Goal: Information Seeking & Learning: Check status

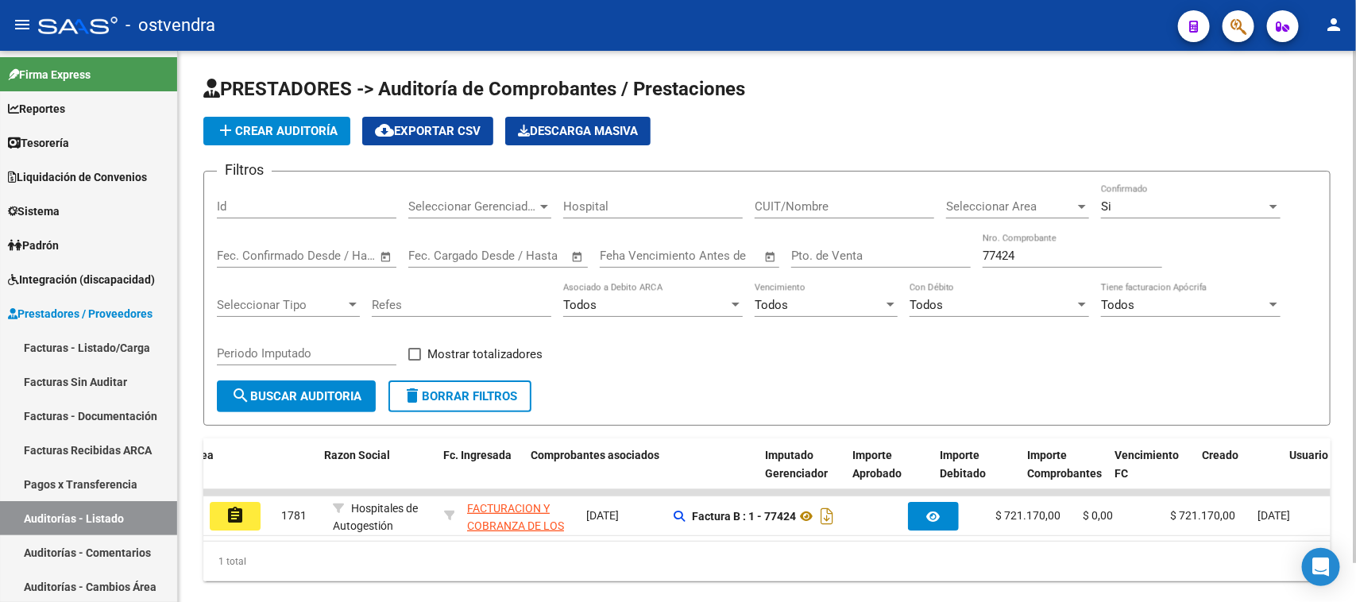
scroll to position [0, 143]
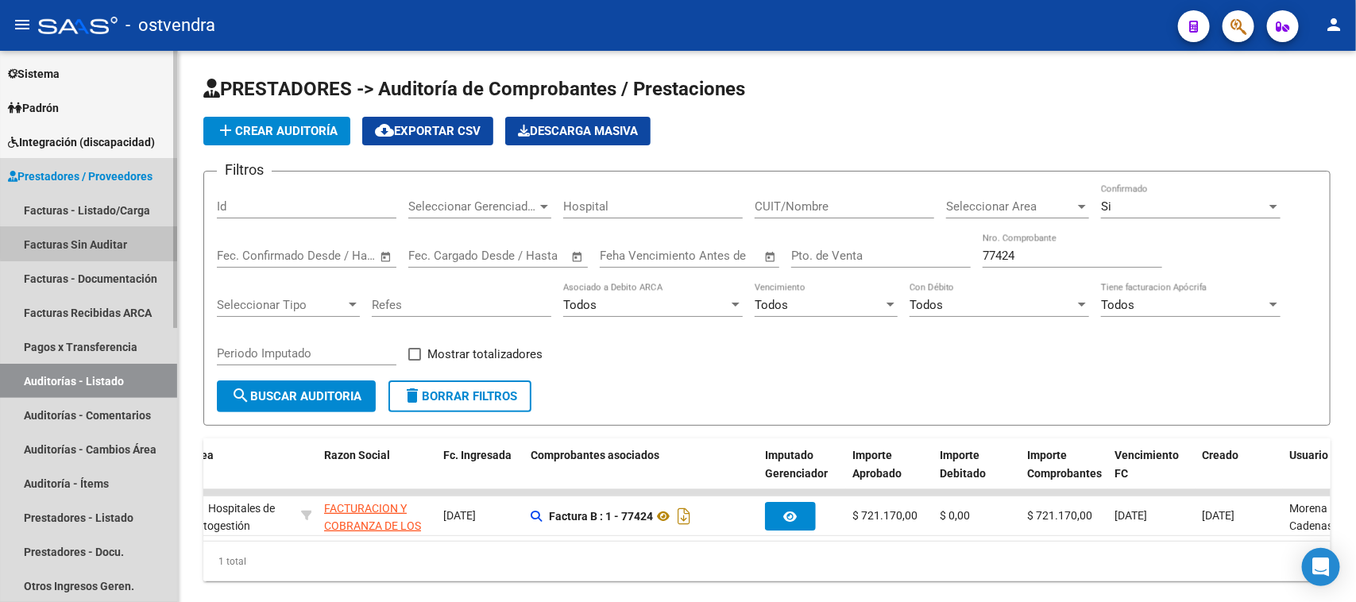
click at [118, 241] on link "Facturas Sin Auditar" at bounding box center [88, 244] width 177 height 34
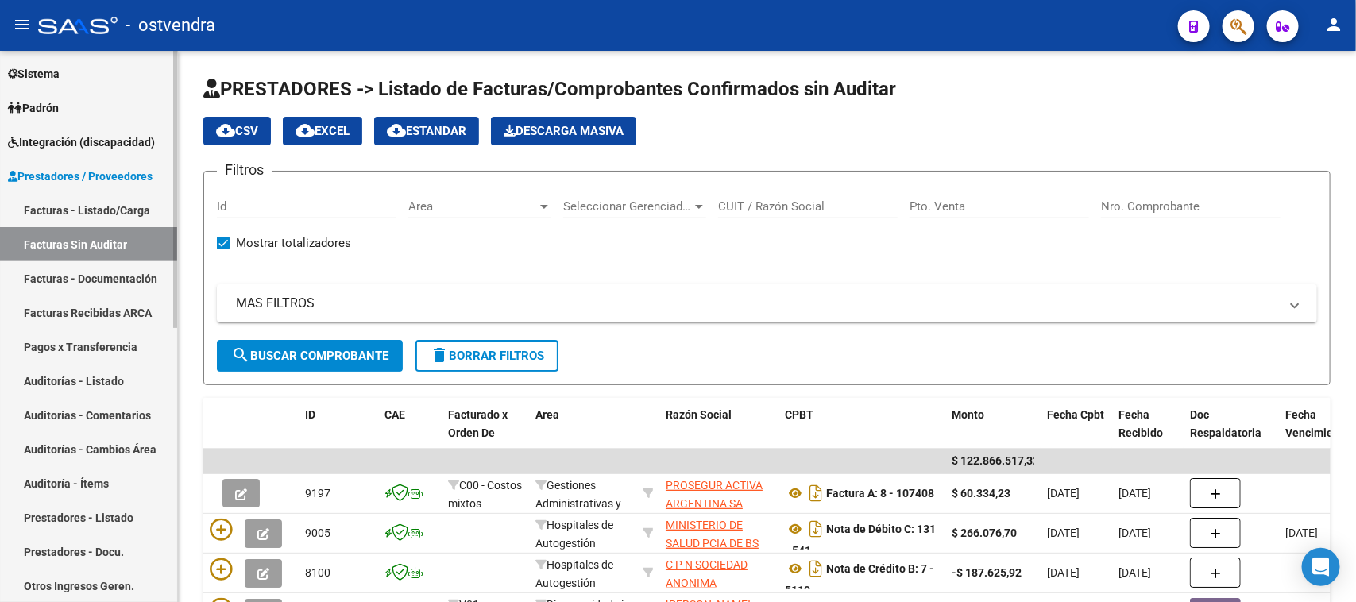
click at [90, 133] on span "Integración (discapacidad)" at bounding box center [81, 141] width 147 height 17
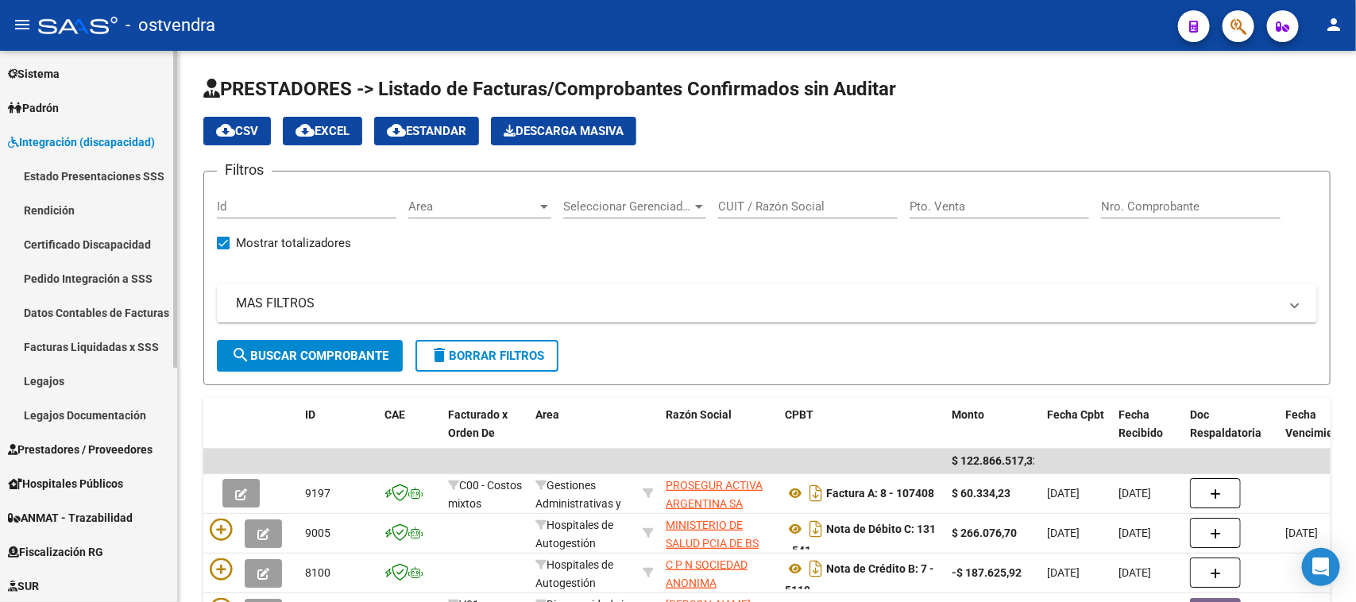
click at [84, 271] on link "Pedido Integración a SSS" at bounding box center [88, 278] width 177 height 34
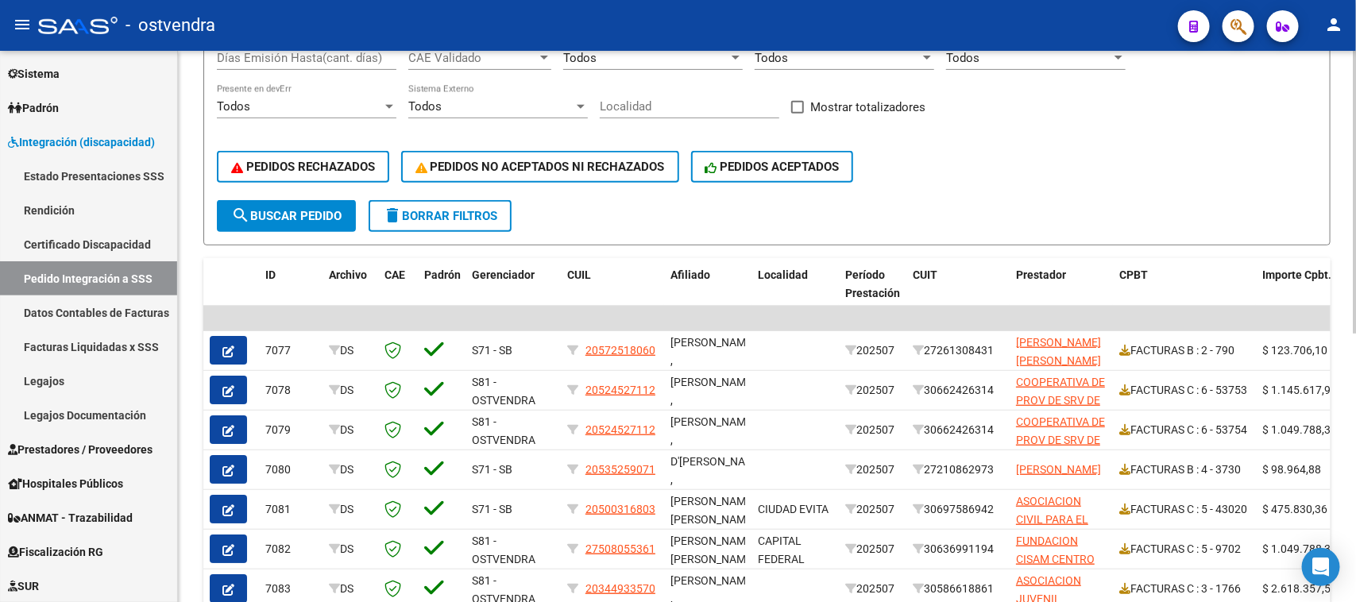
scroll to position [298, 0]
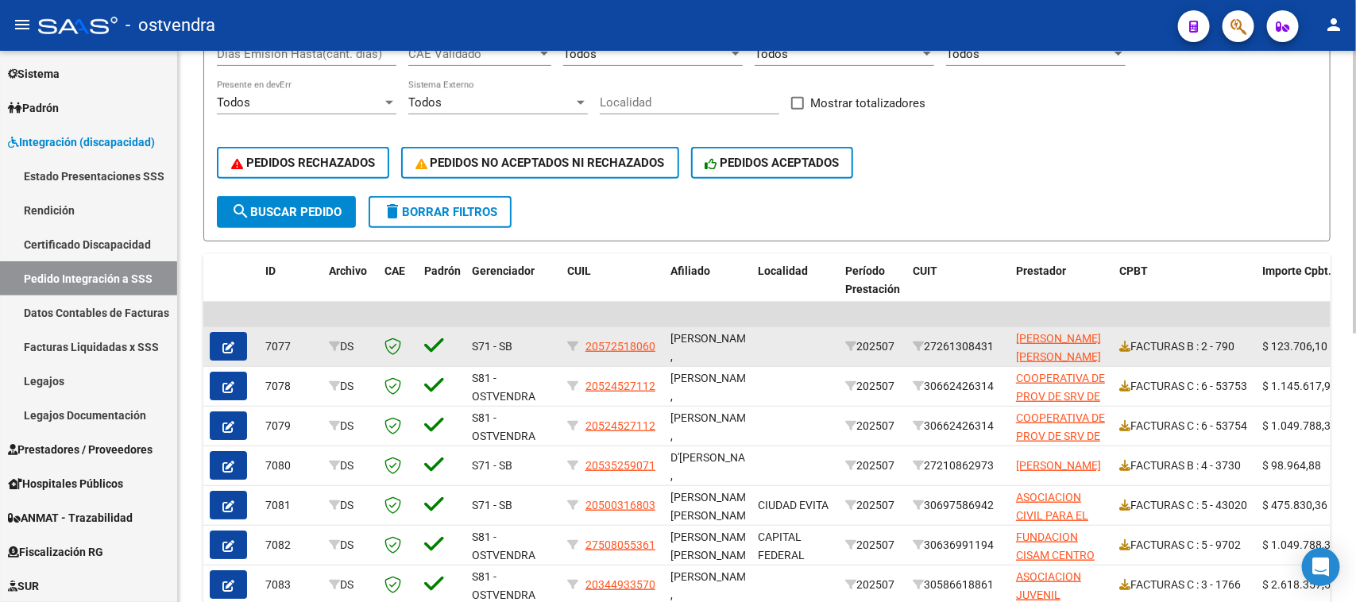
drag, startPoint x: 931, startPoint y: 342, endPoint x: 998, endPoint y: 339, distance: 67.6
click at [998, 339] on div "27261308431" at bounding box center [957, 346] width 91 height 18
copy div "27261308431"
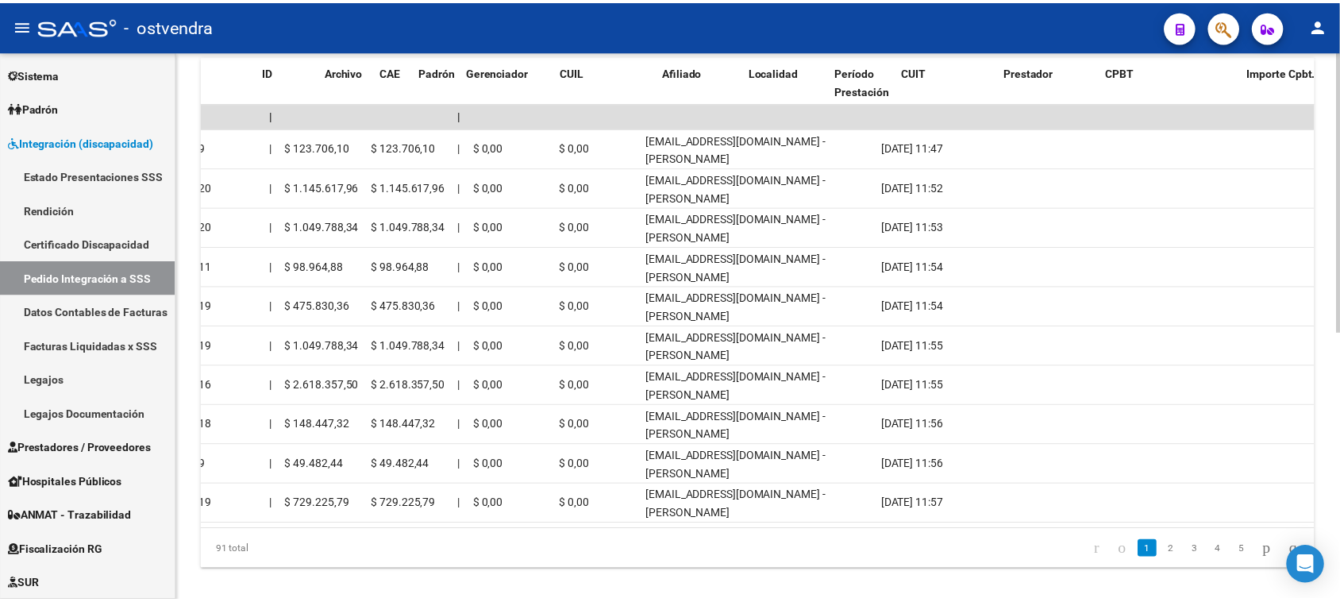
scroll to position [0, 0]
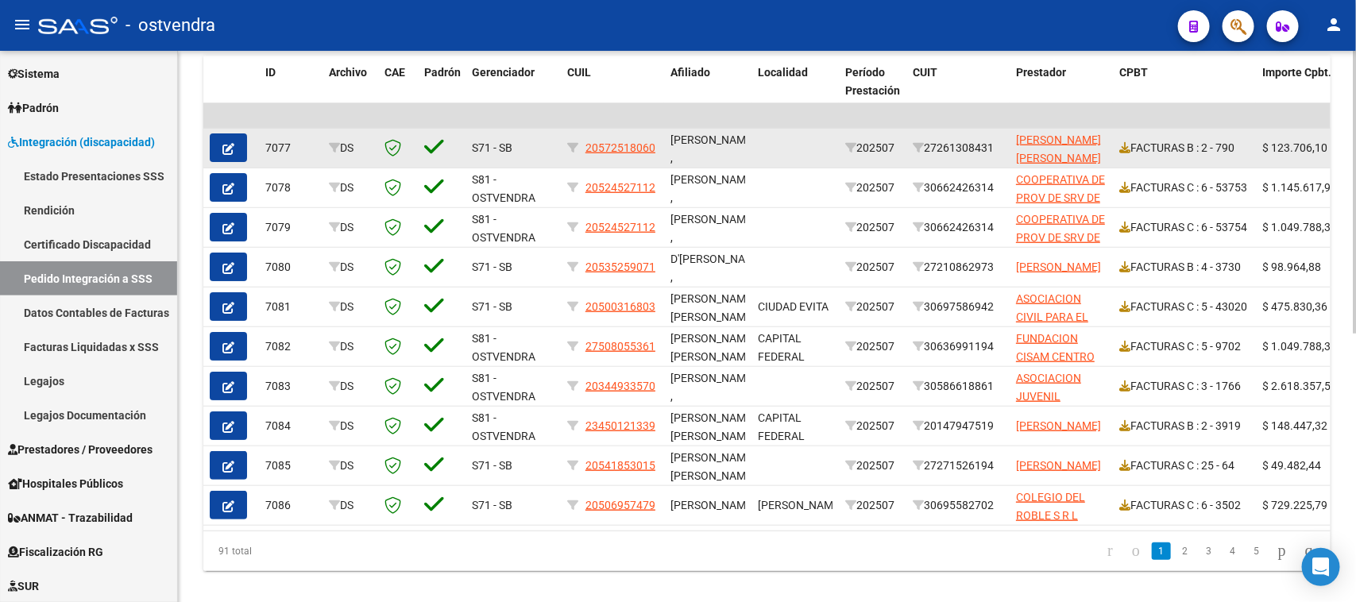
click at [949, 144] on div "27261308431" at bounding box center [957, 148] width 91 height 18
click at [1155, 145] on div "FACTURAS B : 2 - 790" at bounding box center [1184, 148] width 130 height 18
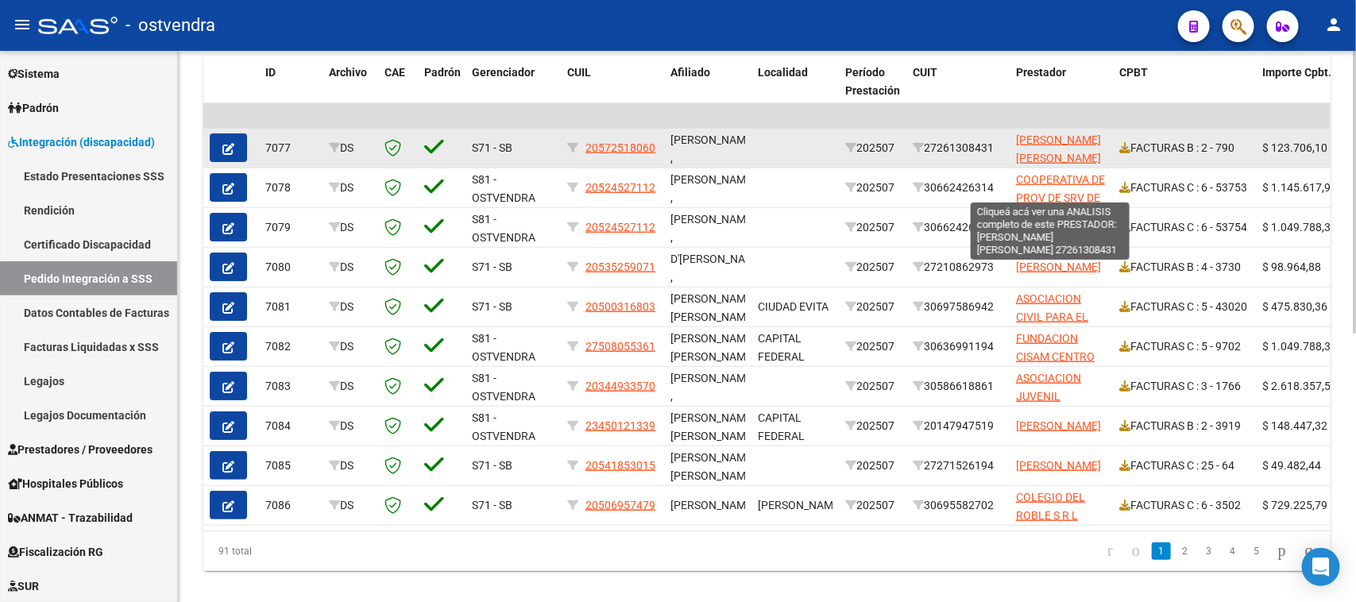
click at [1040, 140] on span "[PERSON_NAME] [PERSON_NAME]" at bounding box center [1058, 148] width 85 height 31
type textarea "27261308431"
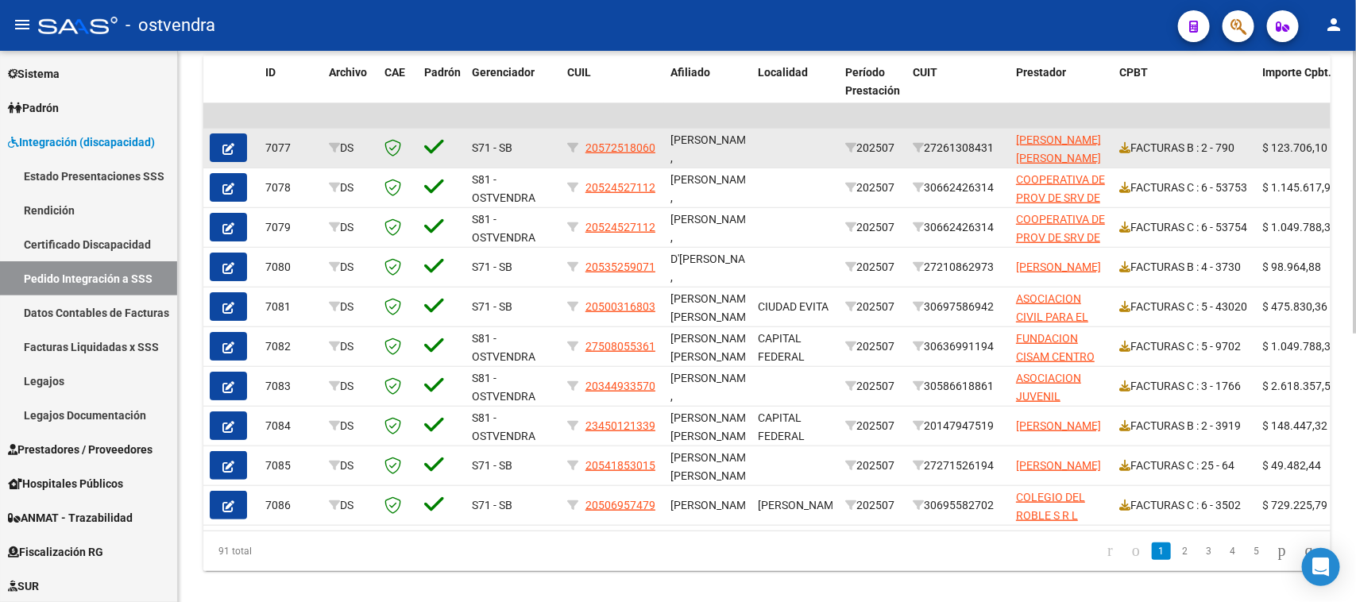
drag, startPoint x: 1237, startPoint y: 147, endPoint x: 1205, endPoint y: 147, distance: 32.6
click at [1205, 147] on div "FACTURAS B : 2 - 790" at bounding box center [1184, 148] width 130 height 18
drag, startPoint x: 997, startPoint y: 143, endPoint x: 933, endPoint y: 145, distance: 64.4
click at [933, 145] on div "27261308431" at bounding box center [957, 148] width 91 height 18
copy div "27261308431"
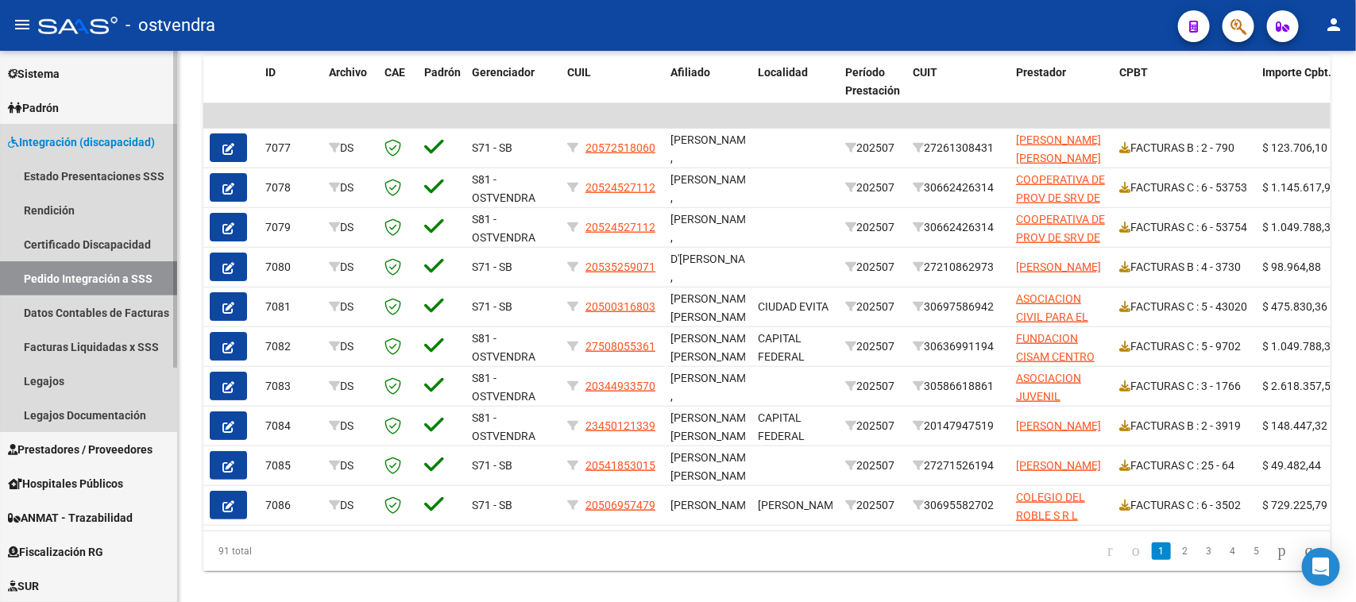
click at [103, 148] on span "Integración (discapacidad)" at bounding box center [81, 141] width 147 height 17
click at [103, 147] on span "Integración (discapacidad)" at bounding box center [81, 141] width 147 height 17
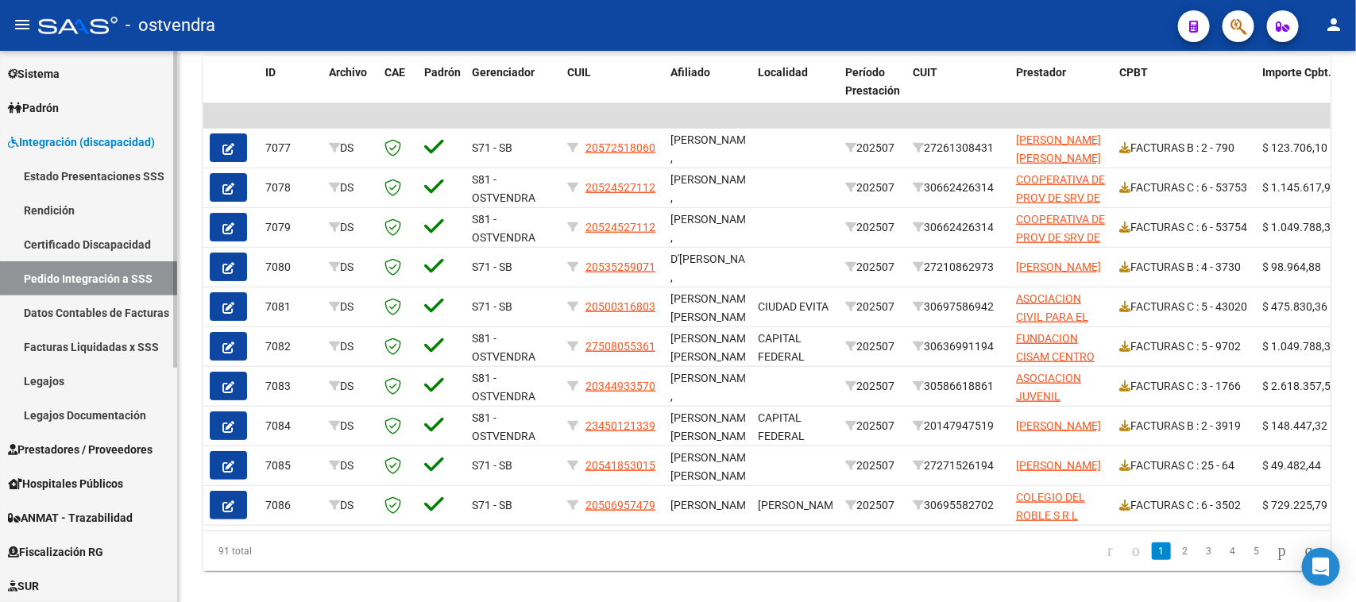
click at [125, 172] on link "Estado Presentaciones SSS" at bounding box center [88, 176] width 177 height 34
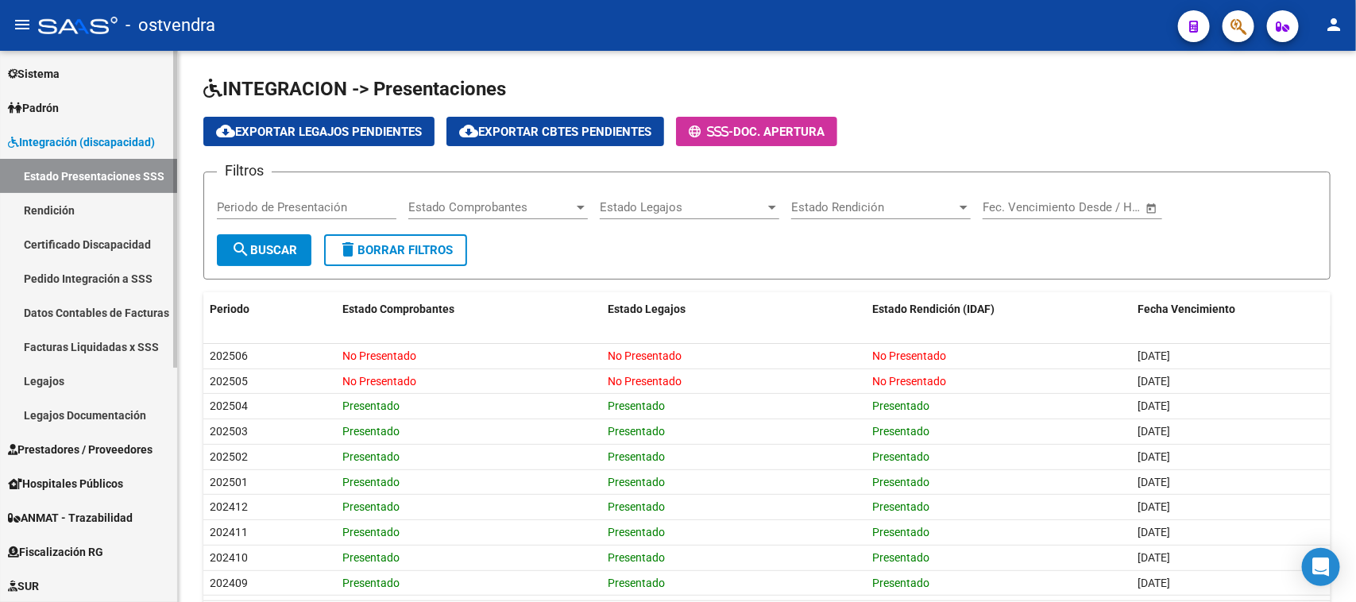
click at [129, 143] on span "Integración (discapacidad)" at bounding box center [81, 141] width 147 height 17
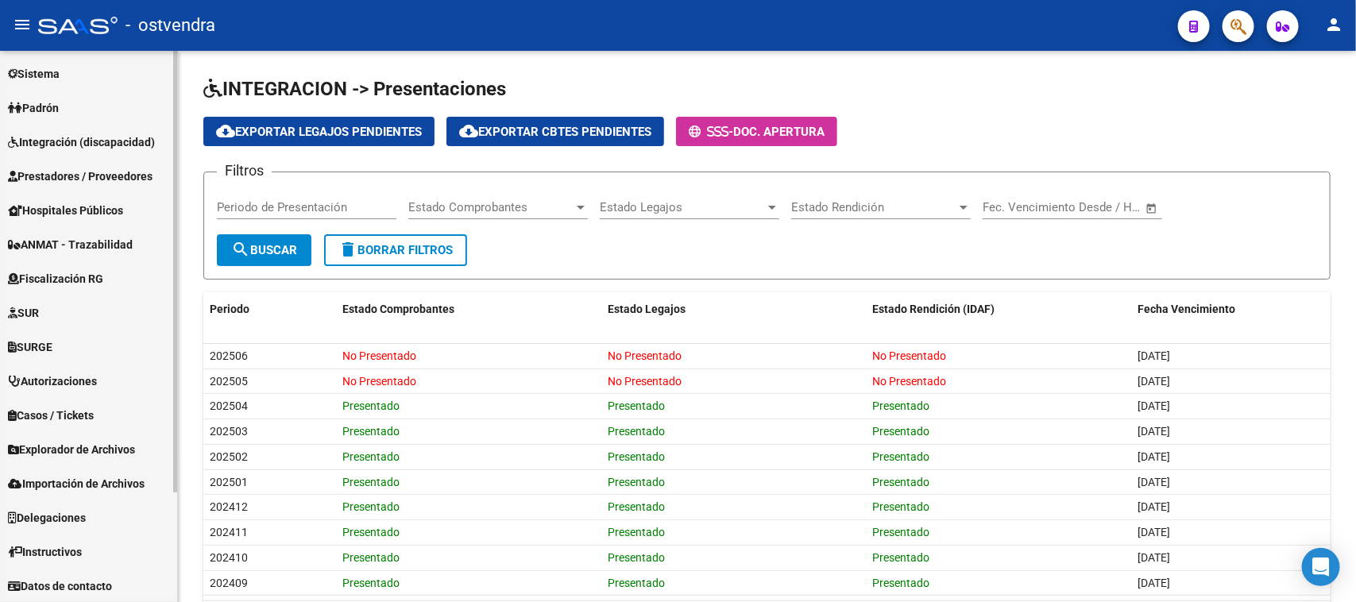
scroll to position [137, 0]
click at [124, 177] on span "Prestadores / Proveedores" at bounding box center [80, 176] width 145 height 17
click at [121, 171] on span "Prestadores / Proveedores" at bounding box center [80, 176] width 145 height 17
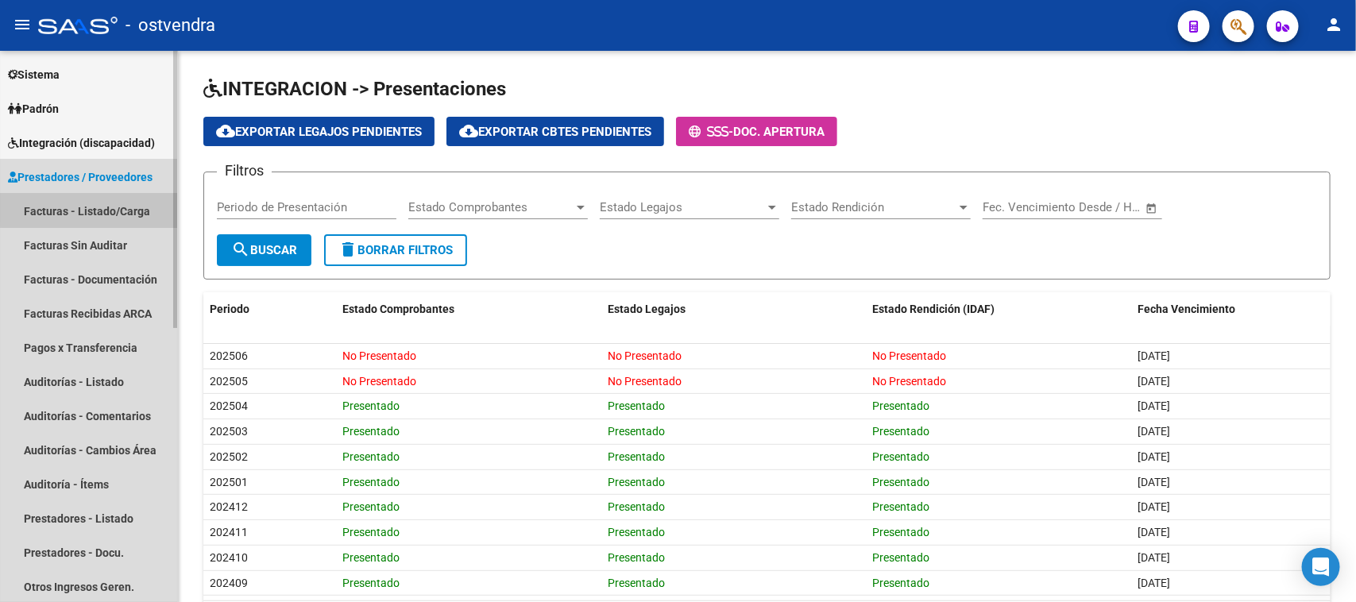
click at [116, 203] on link "Facturas - Listado/Carga" at bounding box center [88, 211] width 177 height 34
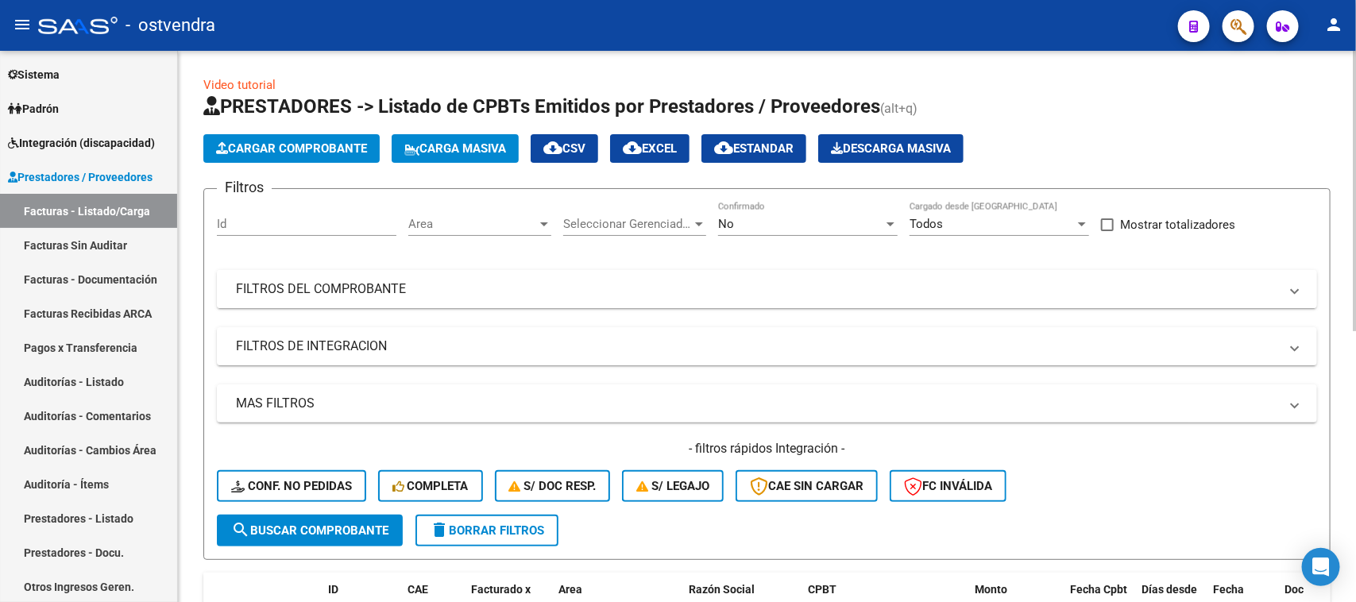
click at [287, 280] on mat-panel-title "FILTROS DEL COMPROBANTE" at bounding box center [757, 288] width 1043 height 17
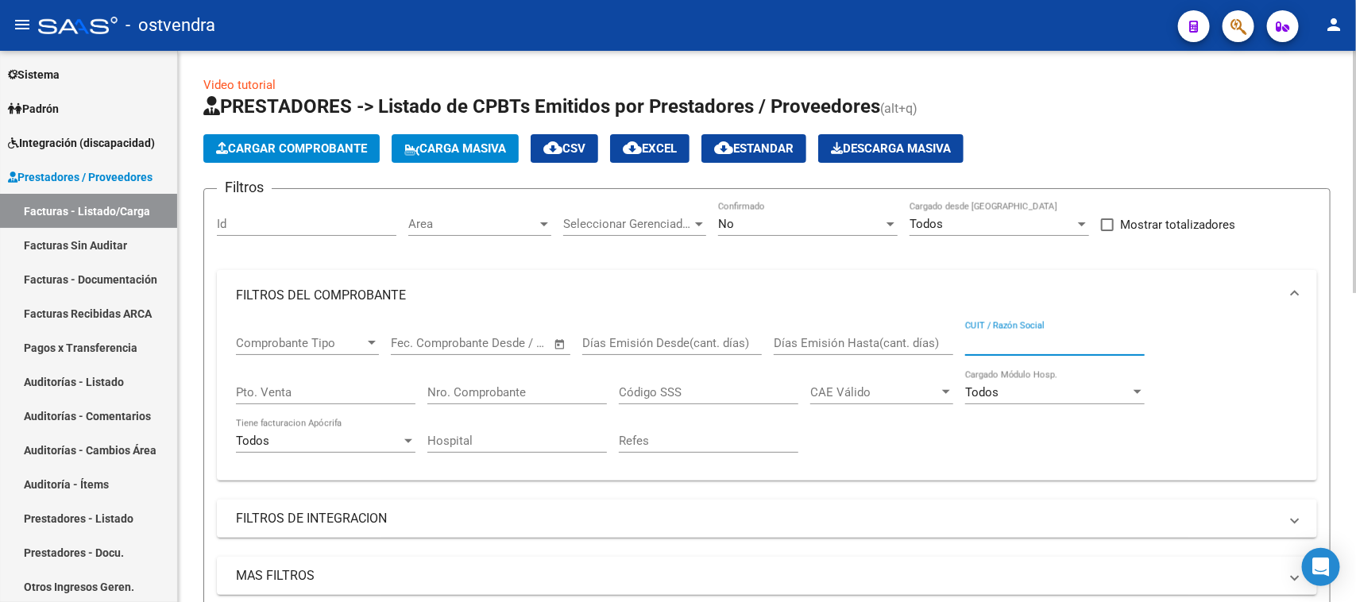
click at [1055, 338] on input "CUIT / Razón Social" at bounding box center [1054, 343] width 179 height 14
paste input "27261308431"
type input "27261308431"
click at [465, 388] on input "Nro. Comprobante" at bounding box center [516, 392] width 179 height 14
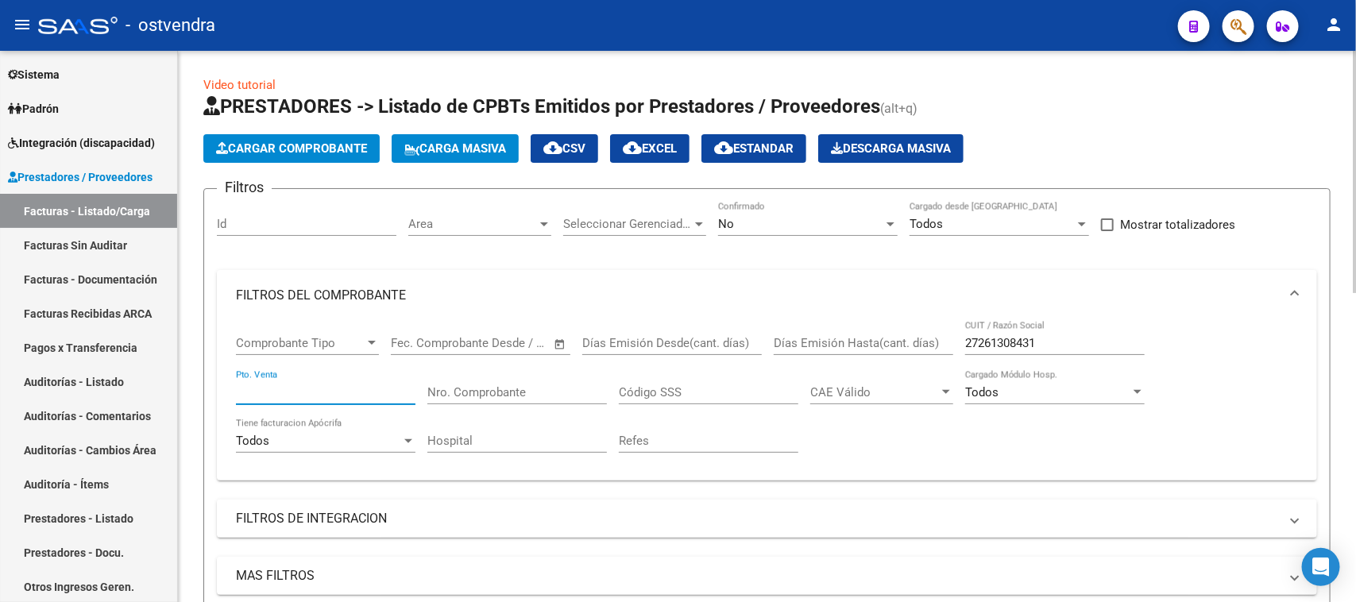
click at [367, 395] on input "Pto. Venta" at bounding box center [325, 392] width 179 height 14
type input "2"
type input "790"
click at [746, 225] on div "No" at bounding box center [800, 224] width 165 height 14
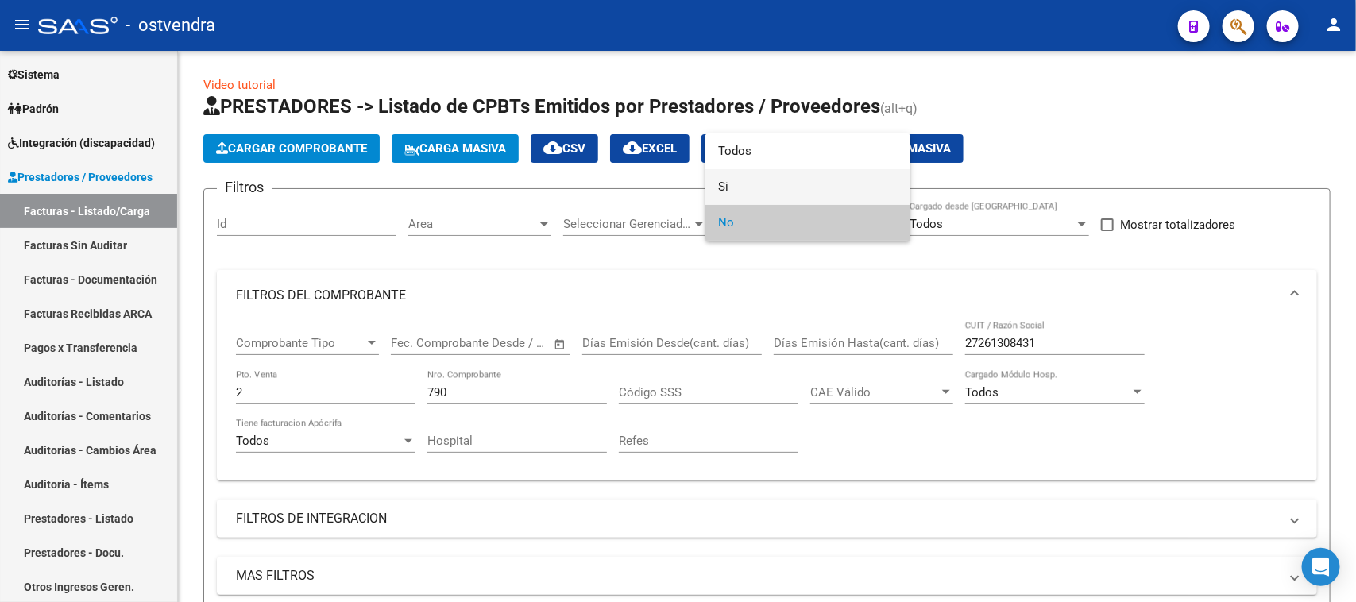
click at [753, 180] on span "Si" at bounding box center [807, 187] width 179 height 36
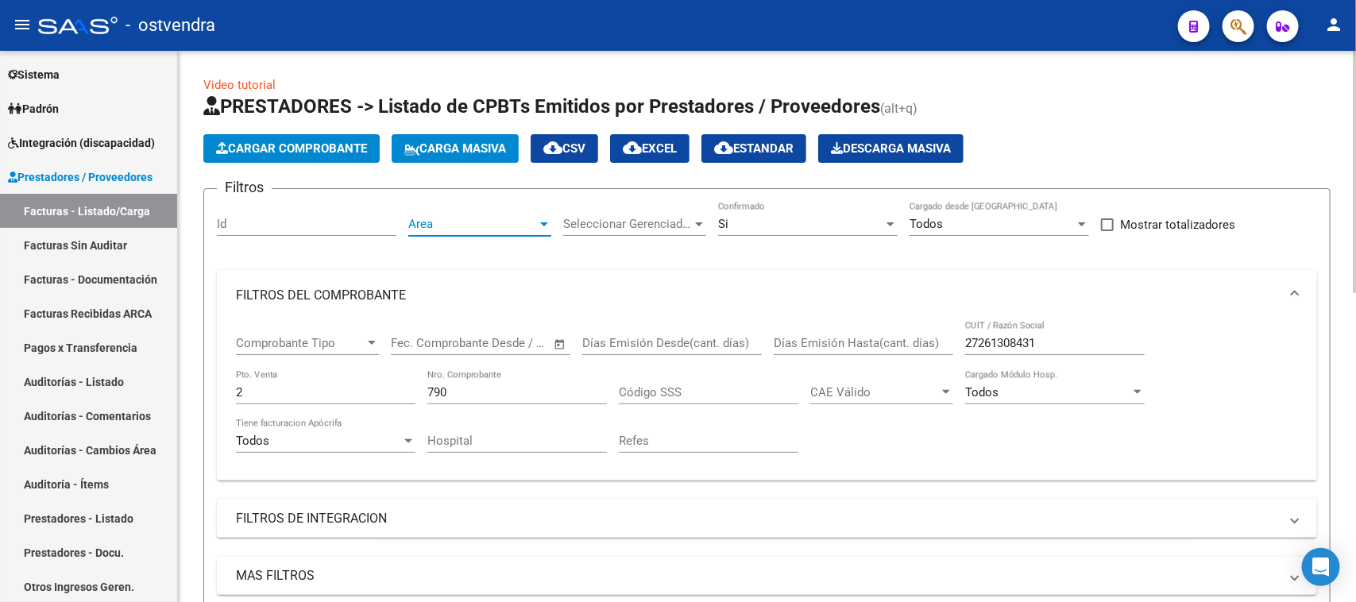
click at [505, 228] on span "Area" at bounding box center [472, 224] width 129 height 14
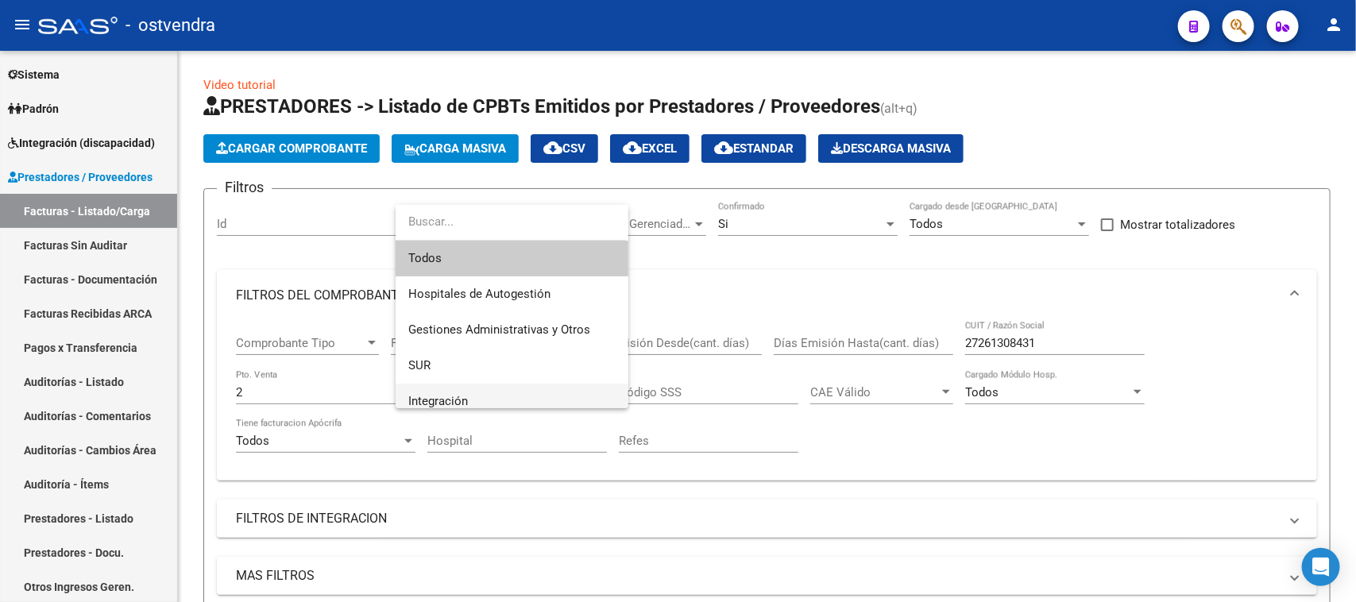
click at [449, 390] on span "Integración" at bounding box center [511, 402] width 207 height 36
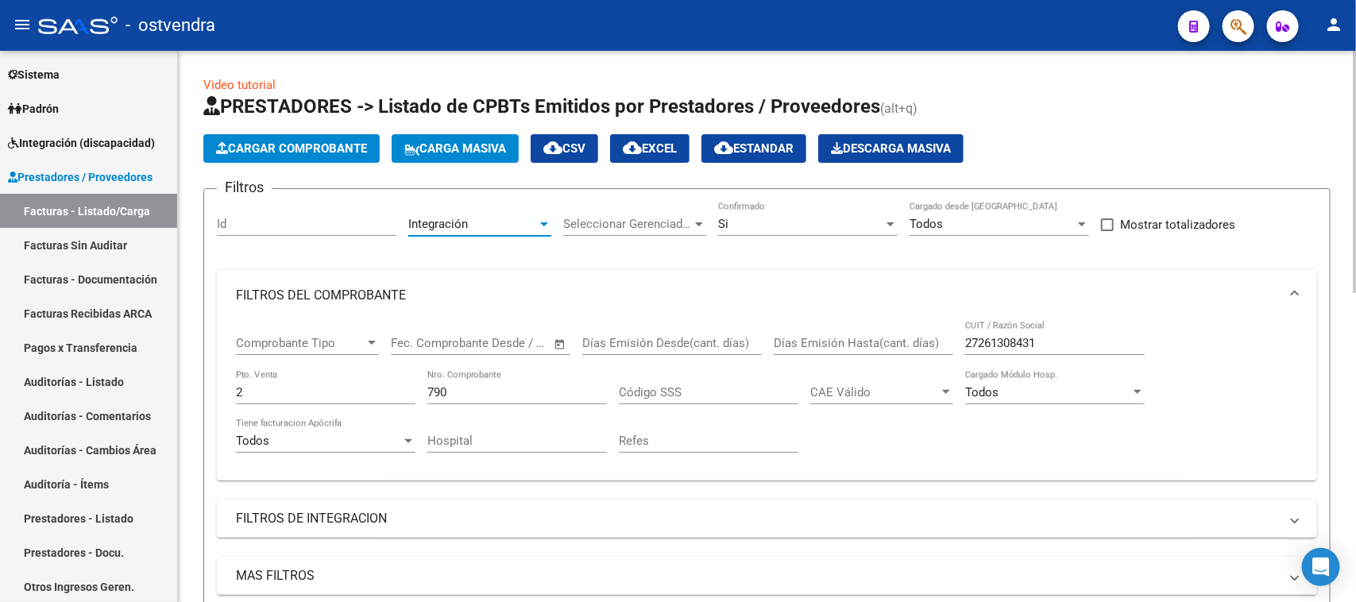
scroll to position [397, 0]
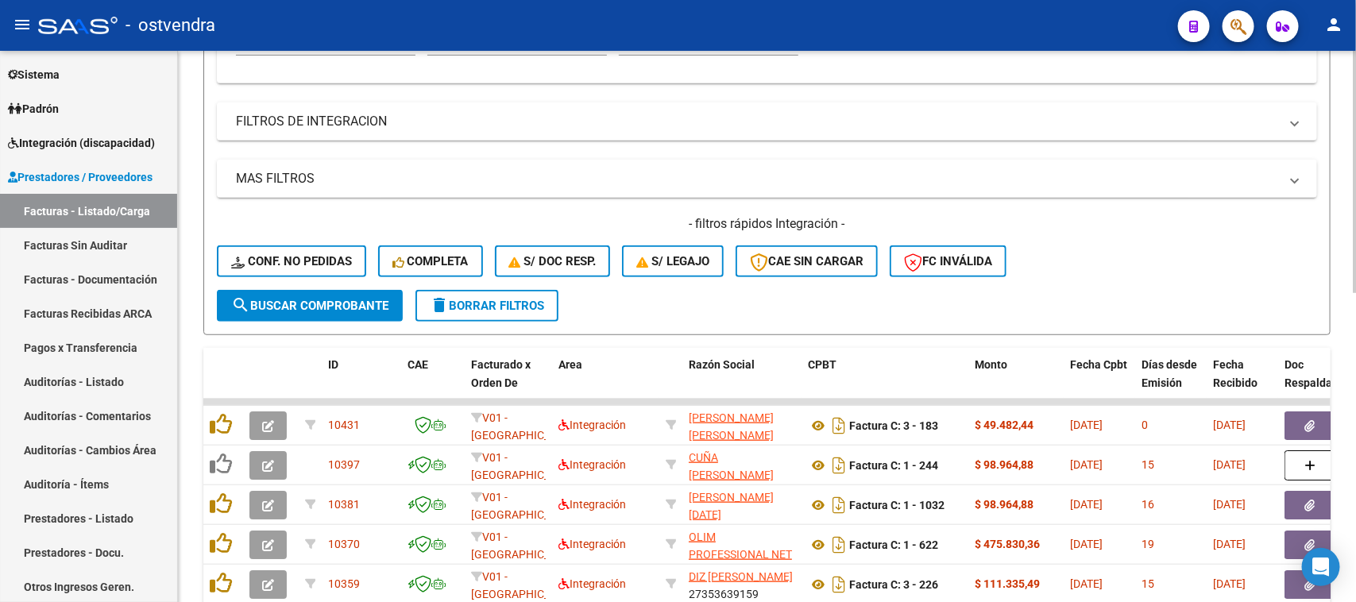
click at [324, 308] on button "search Buscar Comprobante" at bounding box center [310, 306] width 186 height 32
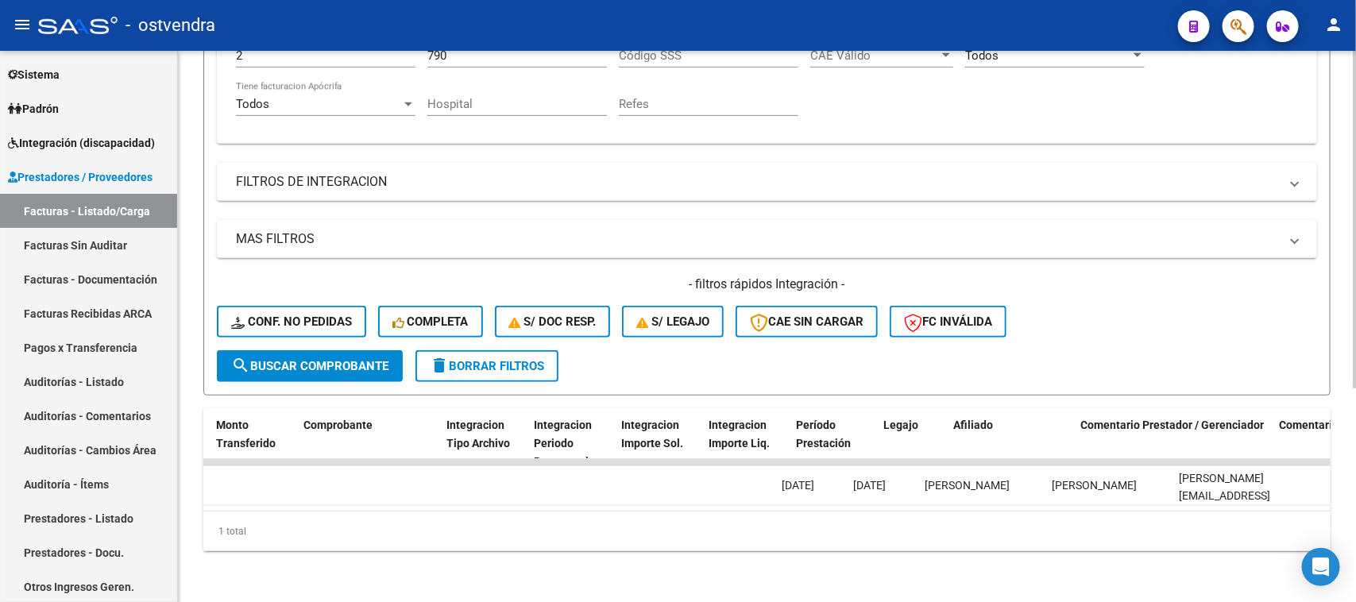
scroll to position [0, 0]
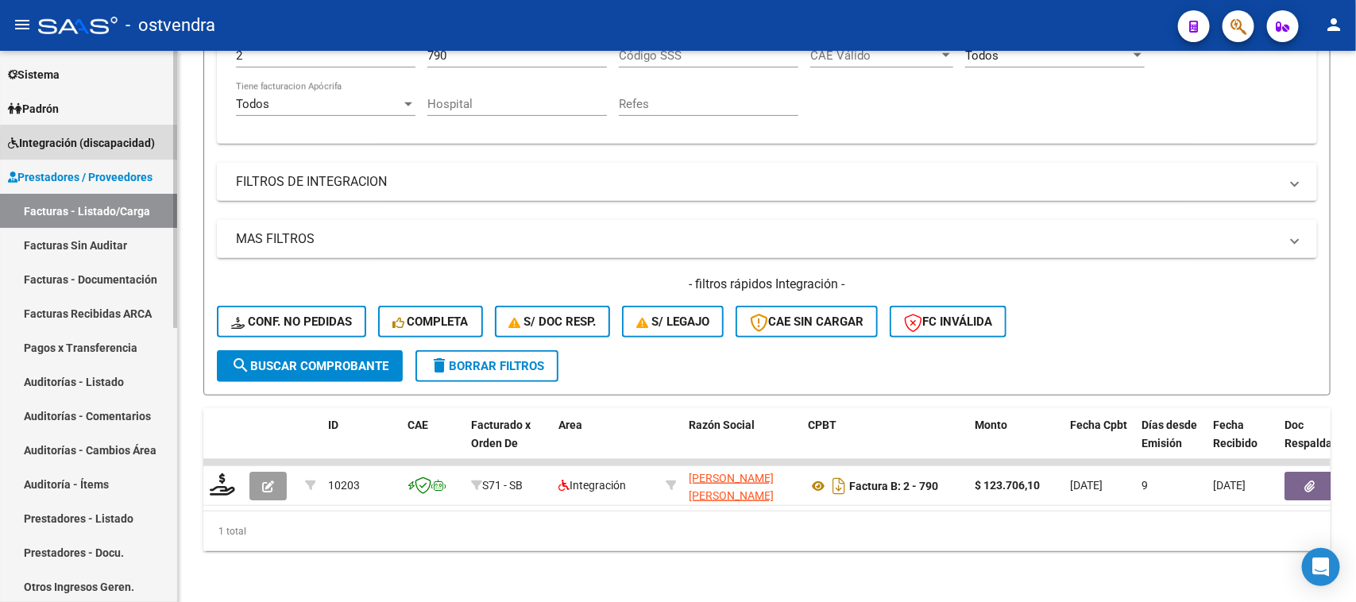
click at [125, 145] on span "Integración (discapacidad)" at bounding box center [81, 142] width 147 height 17
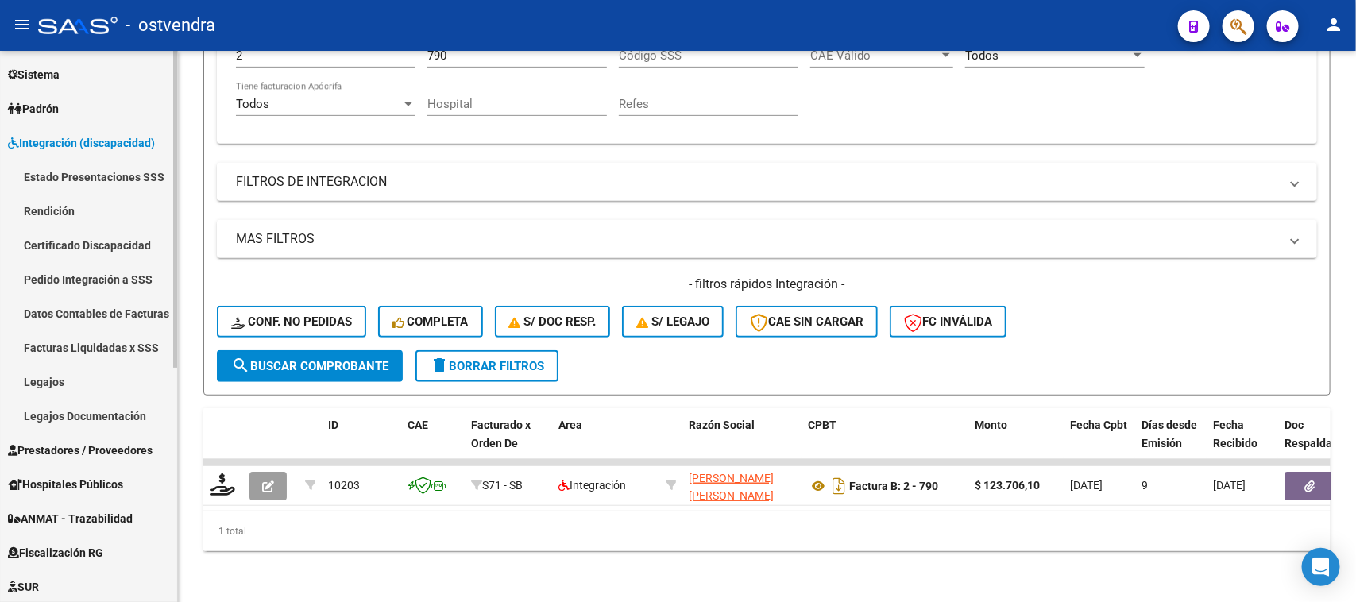
click at [102, 274] on link "Pedido Integración a SSS" at bounding box center [88, 279] width 177 height 34
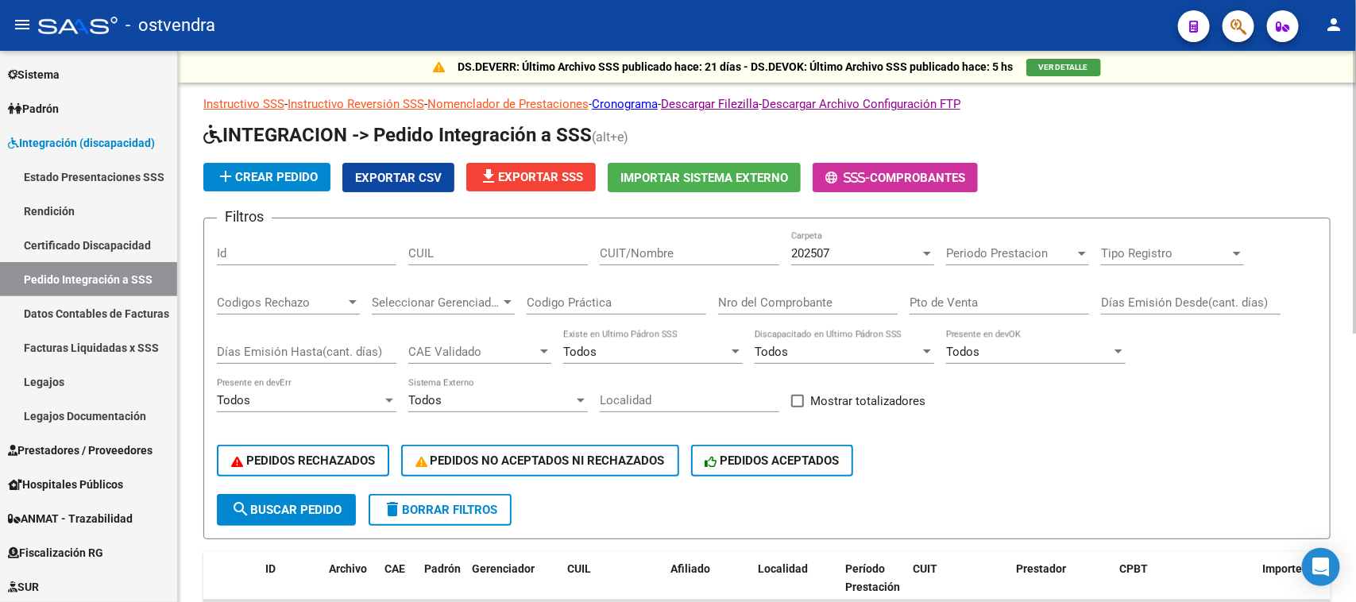
click at [828, 240] on div "202507 Carpeta" at bounding box center [862, 248] width 143 height 34
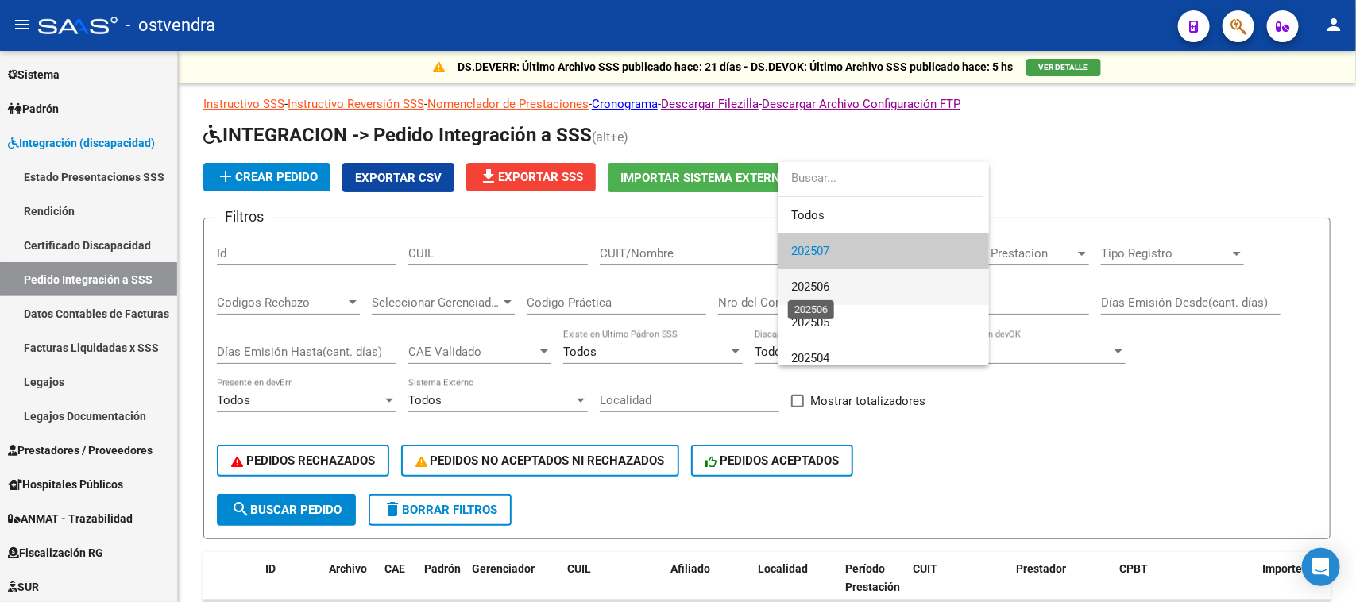
click at [823, 284] on span "202506" at bounding box center [810, 287] width 38 height 14
click at [823, 284] on div "Nro del Comprobante" at bounding box center [807, 297] width 179 height 34
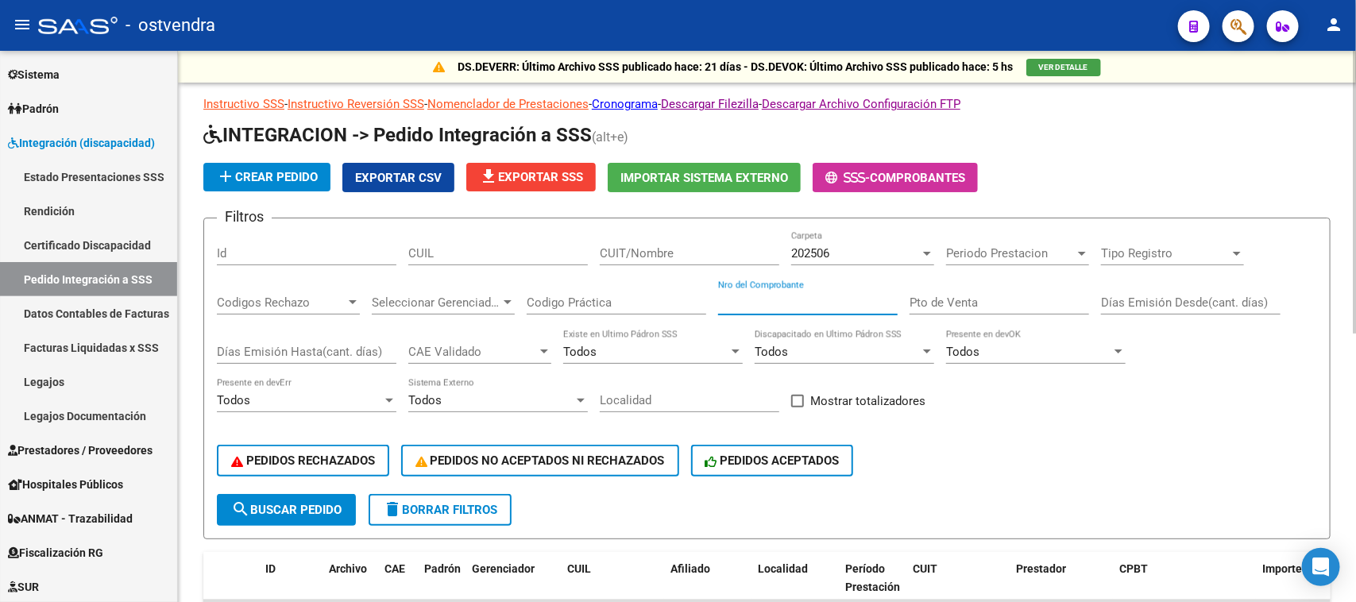
click at [345, 503] on button "search Buscar Pedido" at bounding box center [286, 510] width 139 height 32
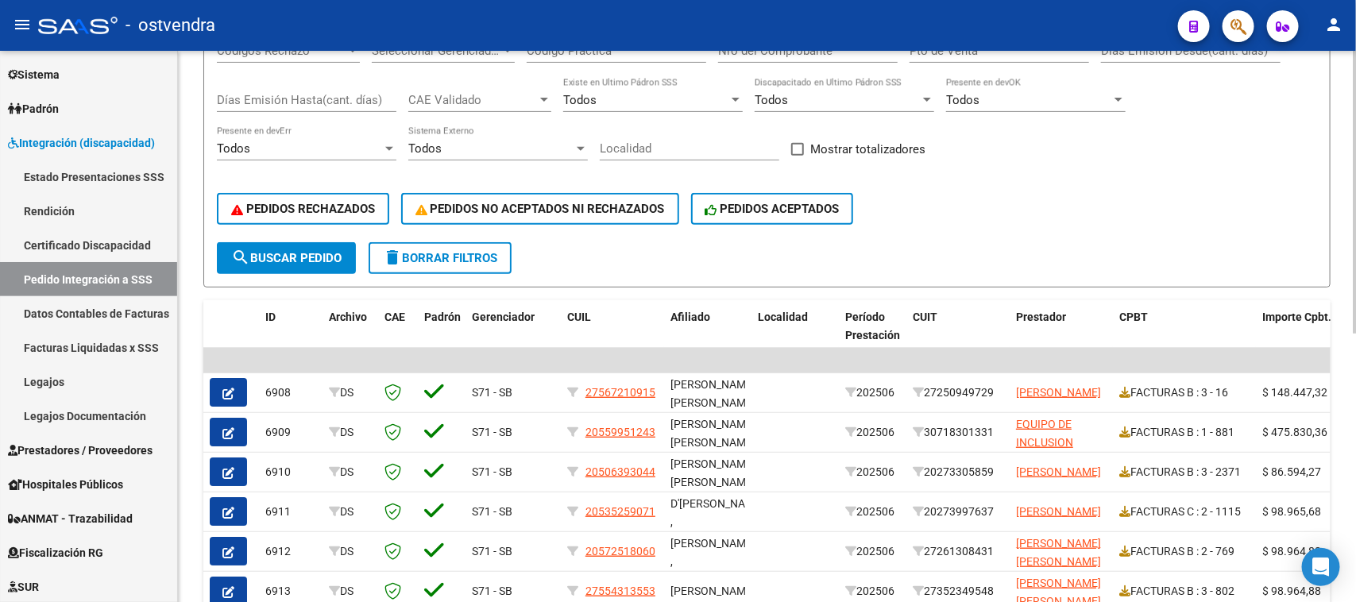
scroll to position [298, 0]
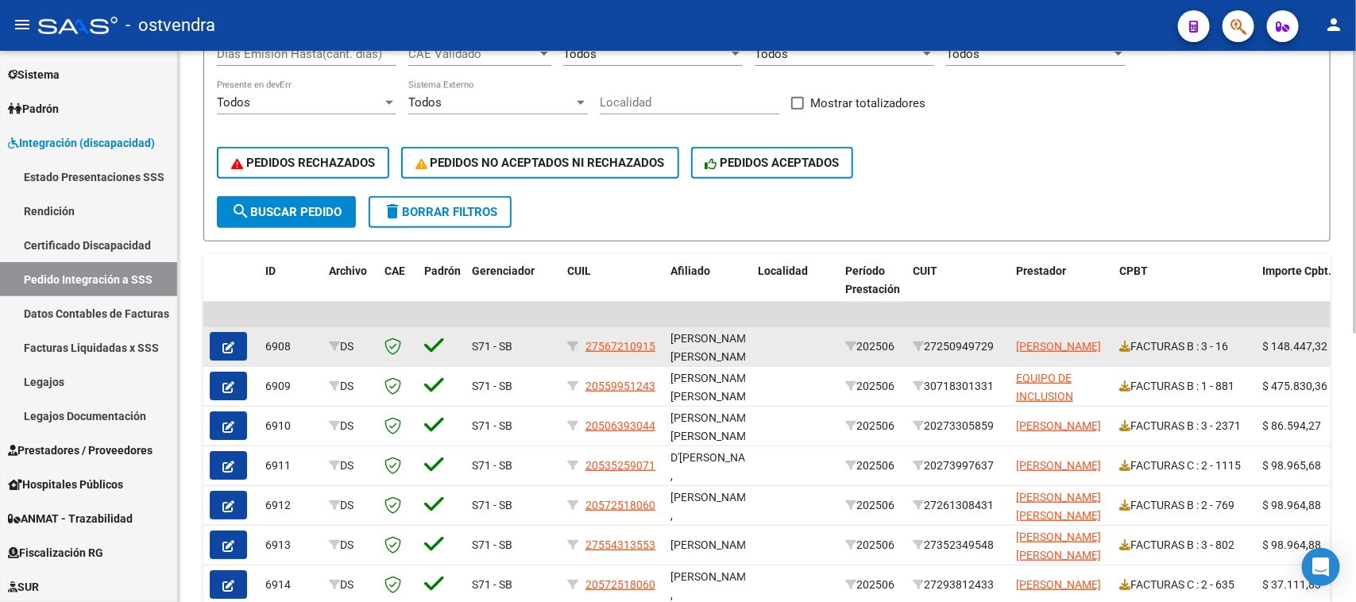
click at [236, 338] on button "button" at bounding box center [228, 346] width 37 height 29
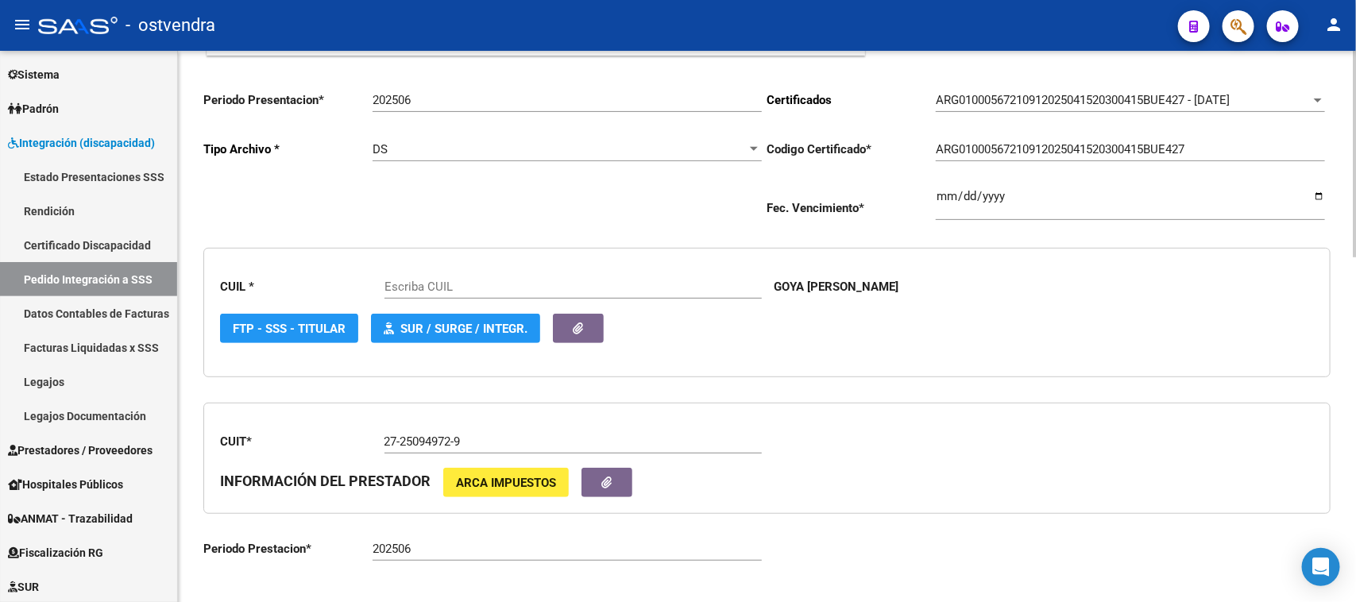
scroll to position [397, 0]
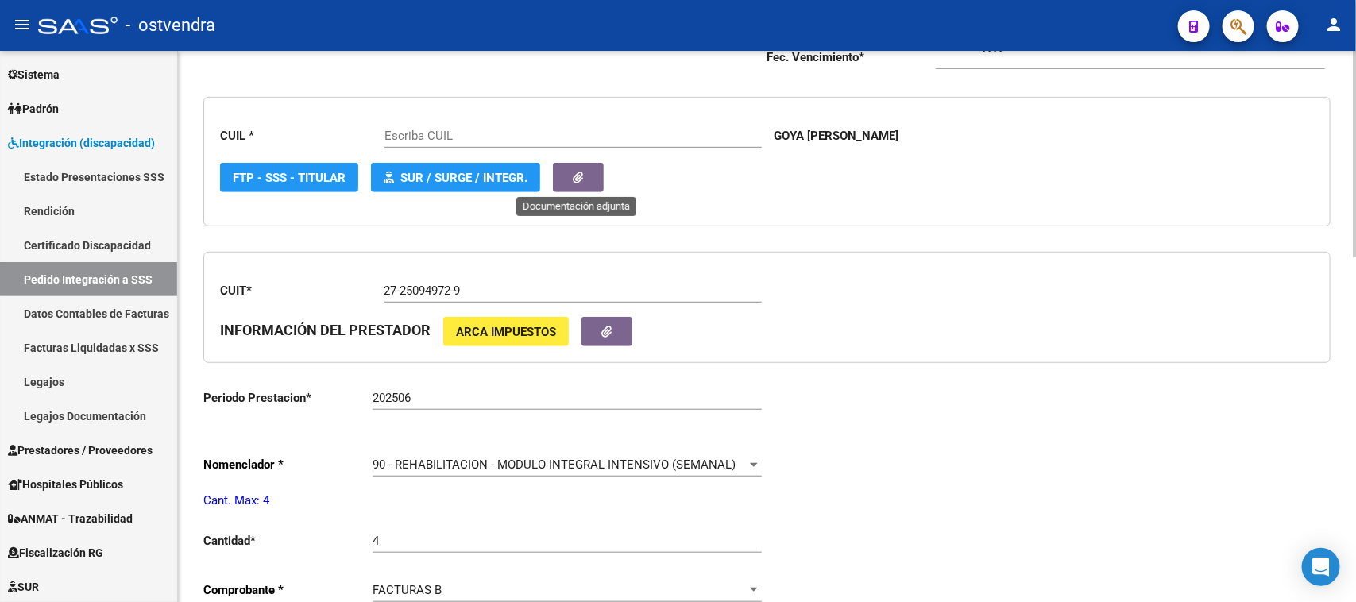
type input "27567210915"
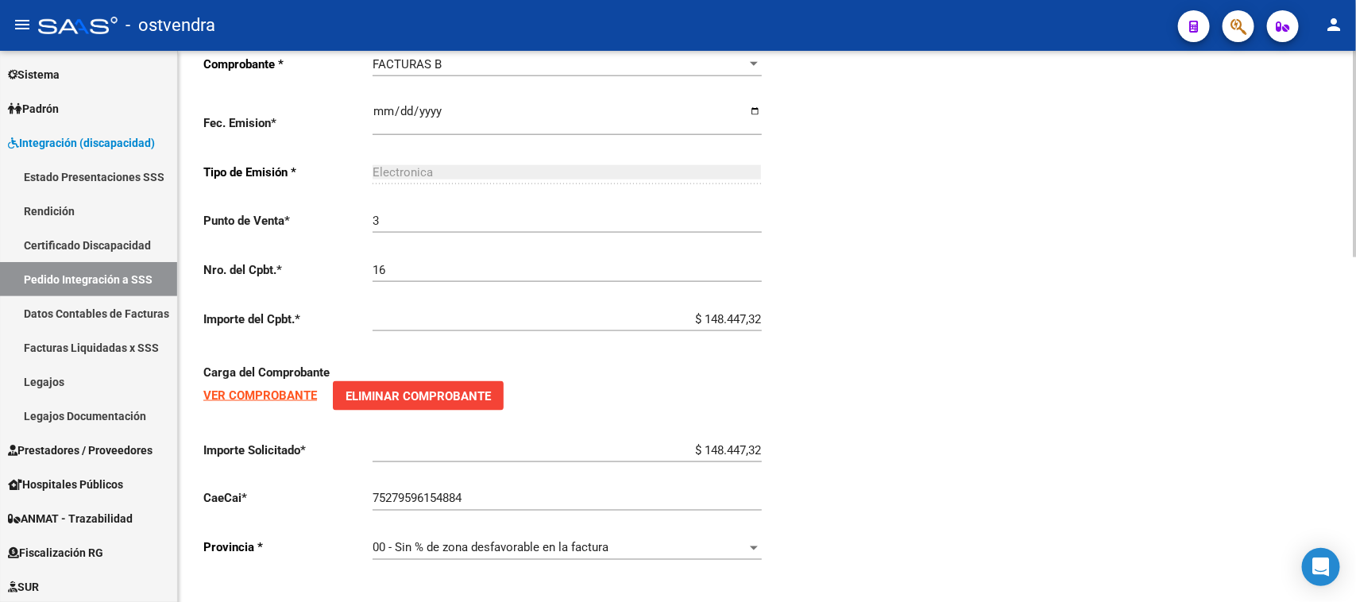
scroll to position [926, 0]
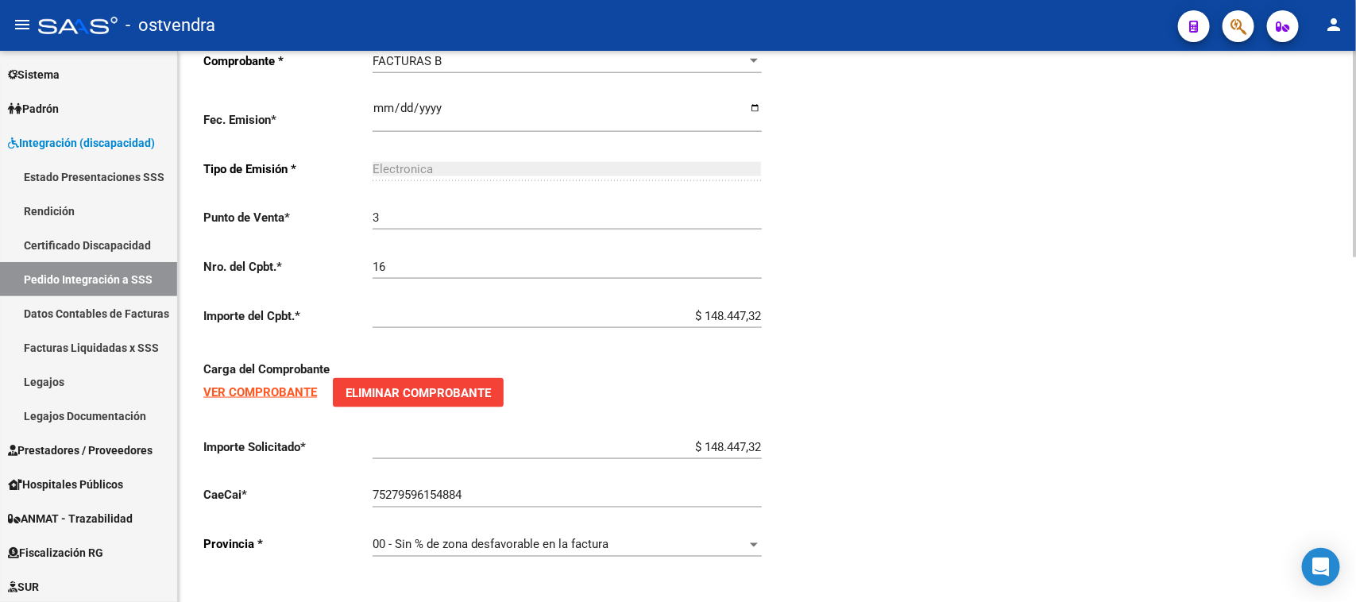
click at [246, 385] on strong "VER COMPROBANTE" at bounding box center [260, 392] width 114 height 14
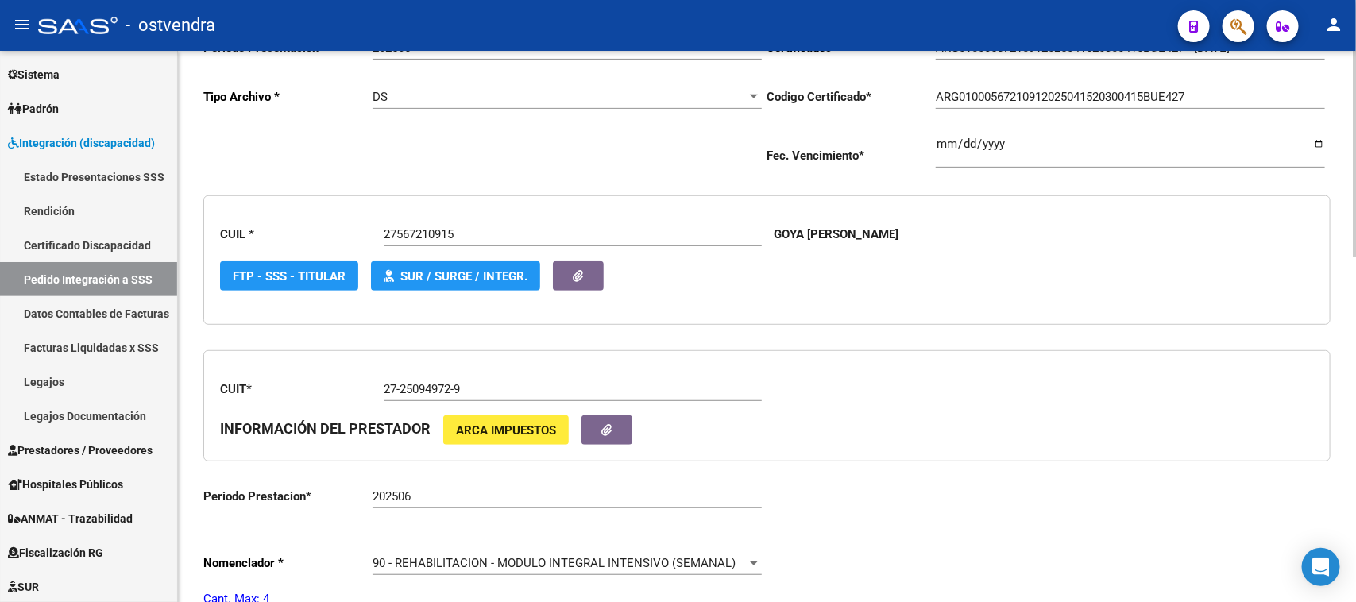
scroll to position [298, 0]
drag, startPoint x: 491, startPoint y: 391, endPoint x: 366, endPoint y: 406, distance: 125.6
click at [366, 406] on div "CUIT * 27-25094972-9 Ingresar el CUIT INFORMACIÓN DEL PRESTADOR ARCA Impuestos" at bounding box center [766, 407] width 1127 height 112
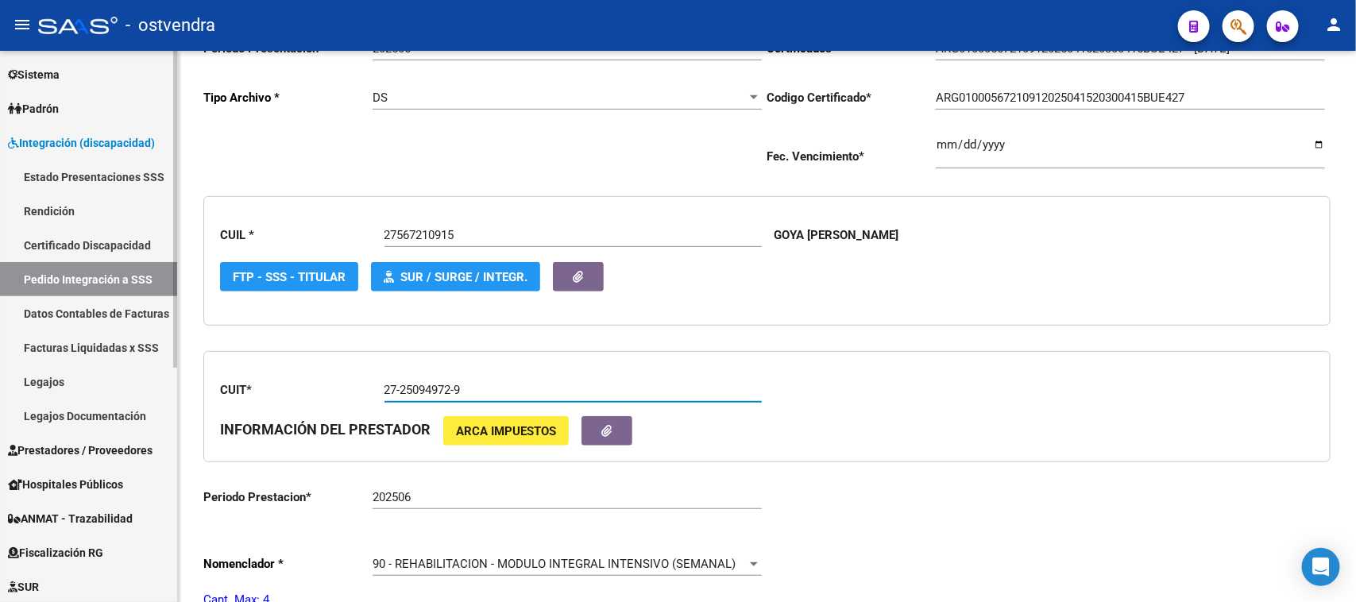
click at [120, 134] on span "Integración (discapacidad)" at bounding box center [81, 142] width 147 height 17
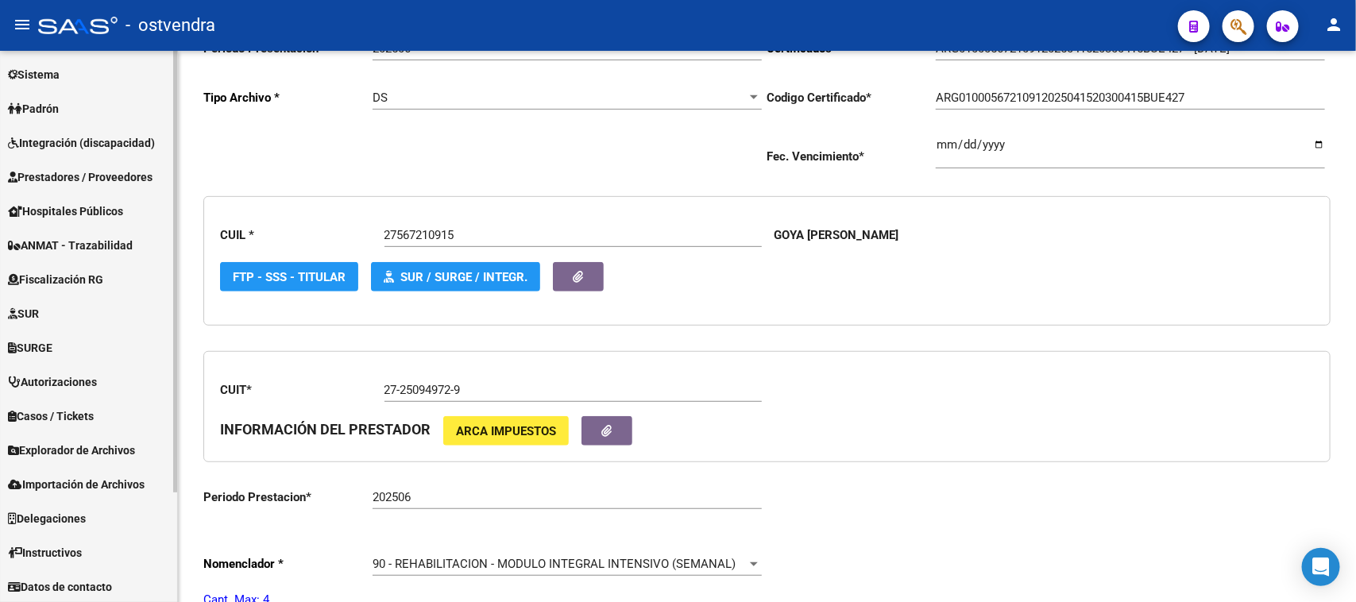
click at [104, 179] on span "Prestadores / Proveedores" at bounding box center [80, 176] width 145 height 17
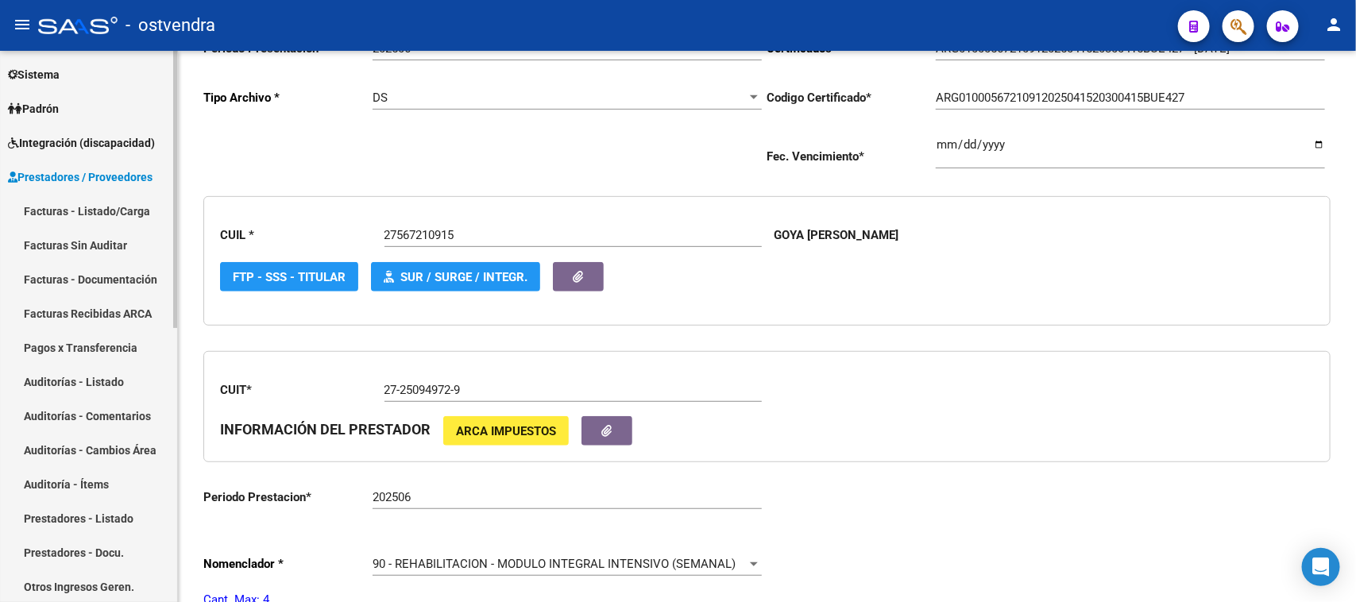
click at [115, 208] on link "Facturas - Listado/Carga" at bounding box center [88, 211] width 177 height 34
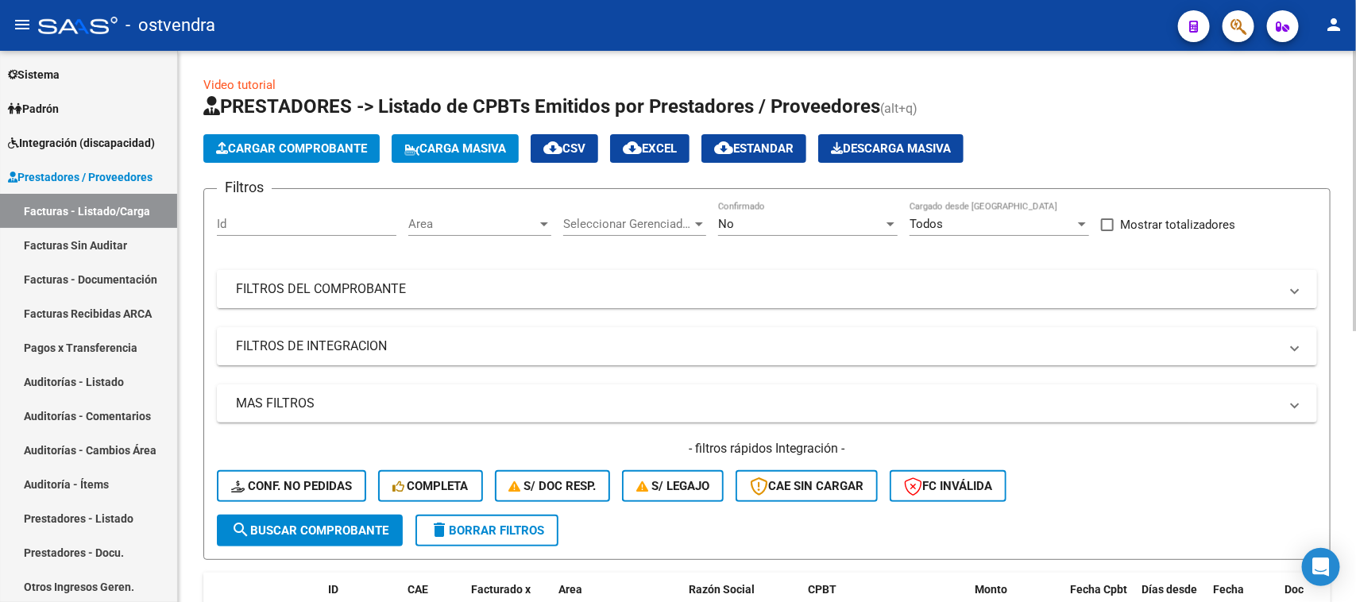
click at [373, 280] on mat-panel-title "FILTROS DEL COMPROBANTE" at bounding box center [757, 288] width 1043 height 17
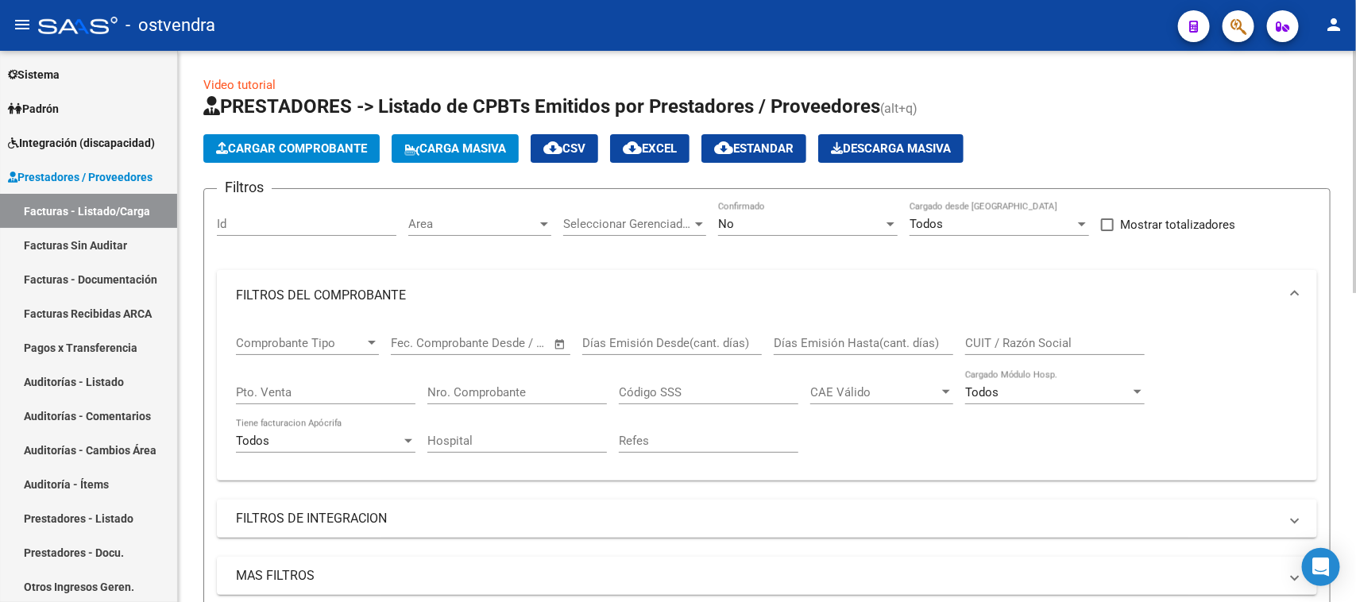
click at [989, 340] on input "CUIT / Razón Social" at bounding box center [1054, 343] width 179 height 14
paste input "27-25094972-9"
type input "27-25094972-9"
click at [254, 395] on input "Pto. Venta" at bounding box center [325, 392] width 179 height 14
type input "3"
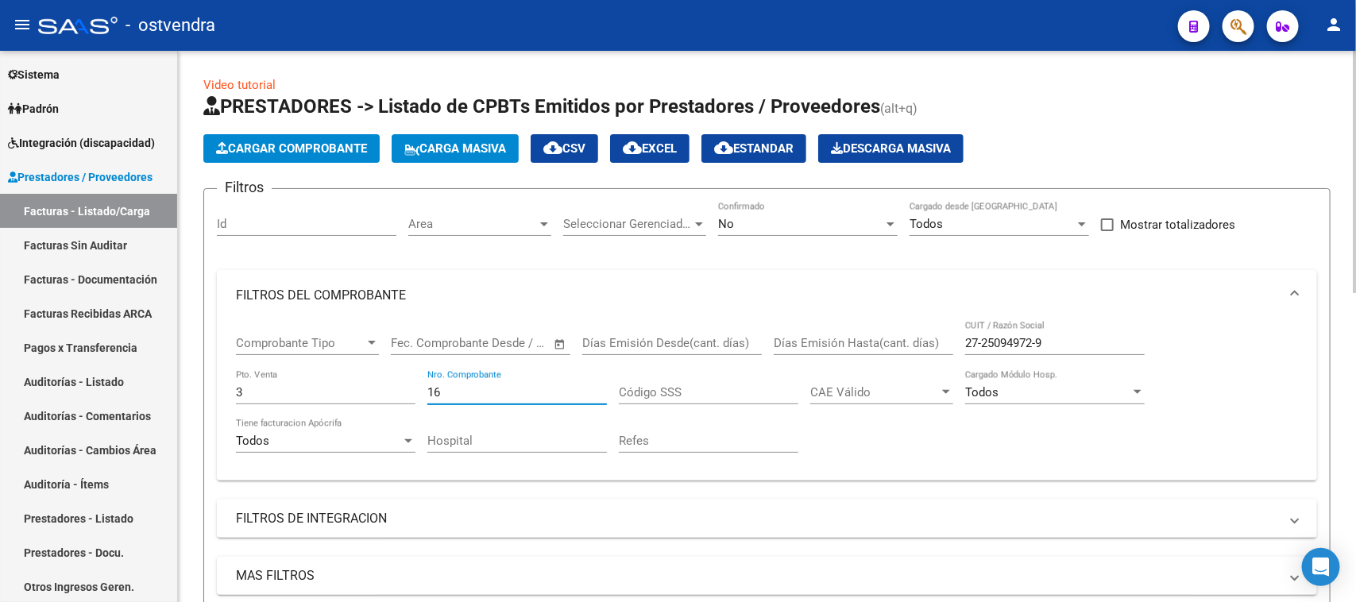
type input "16"
click at [806, 220] on div "No" at bounding box center [800, 224] width 165 height 14
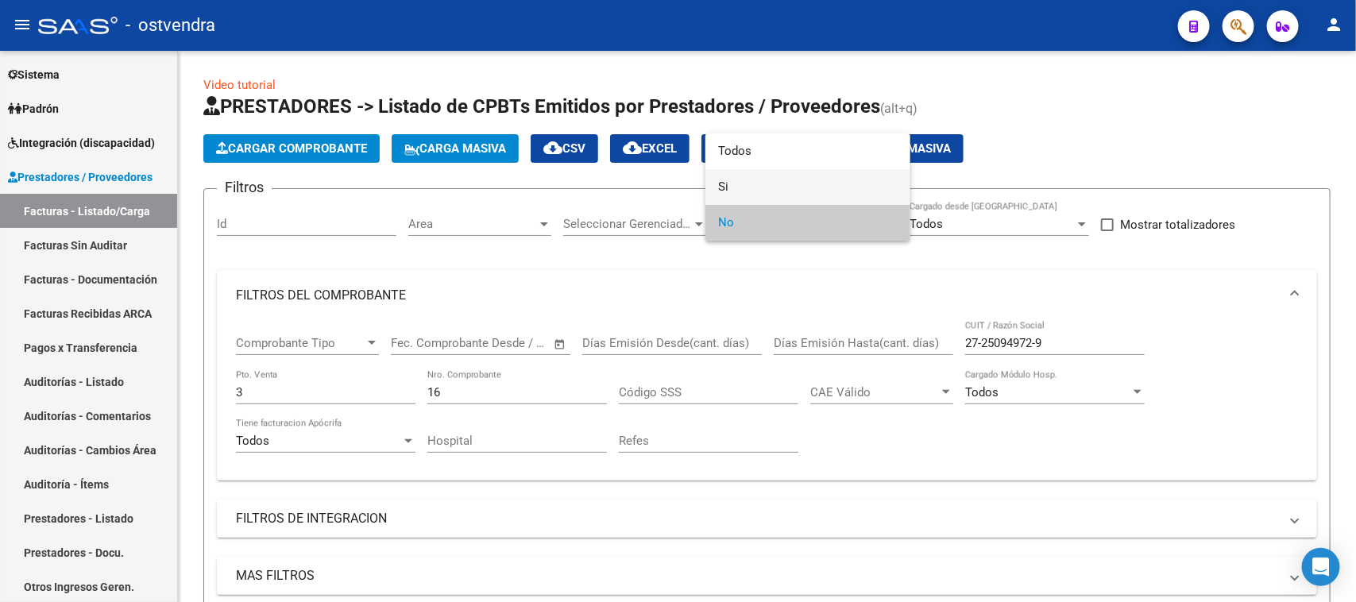
click at [795, 187] on span "Si" at bounding box center [807, 187] width 179 height 36
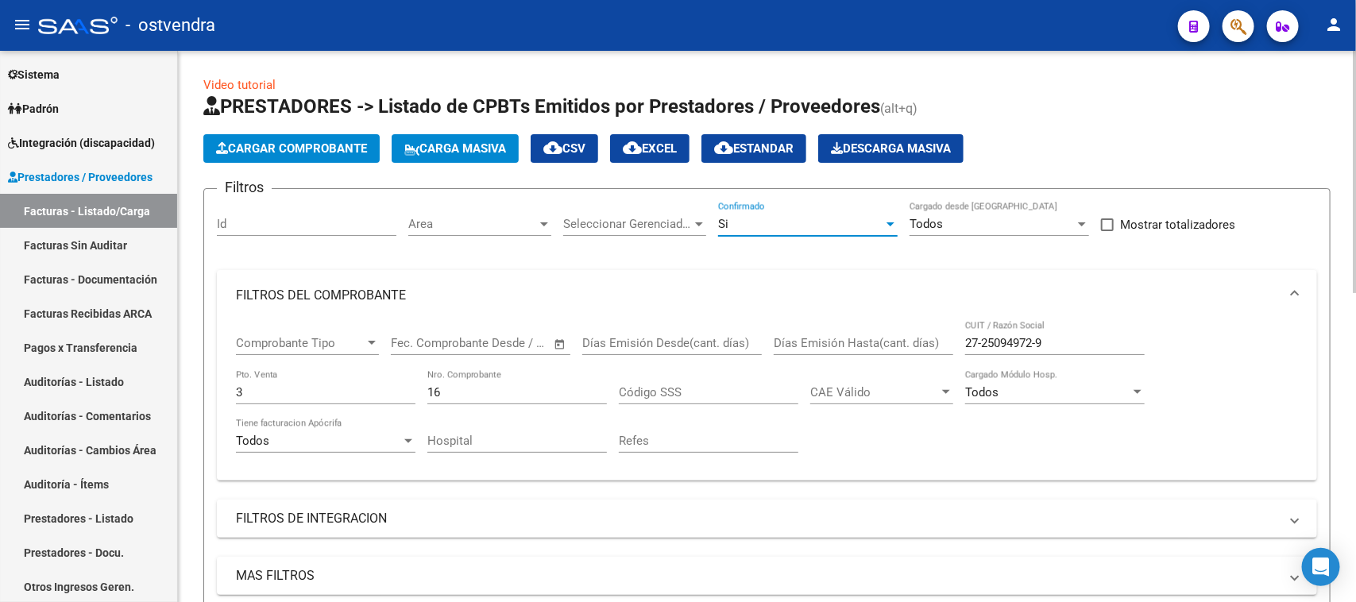
click at [508, 218] on span "Area" at bounding box center [472, 224] width 129 height 14
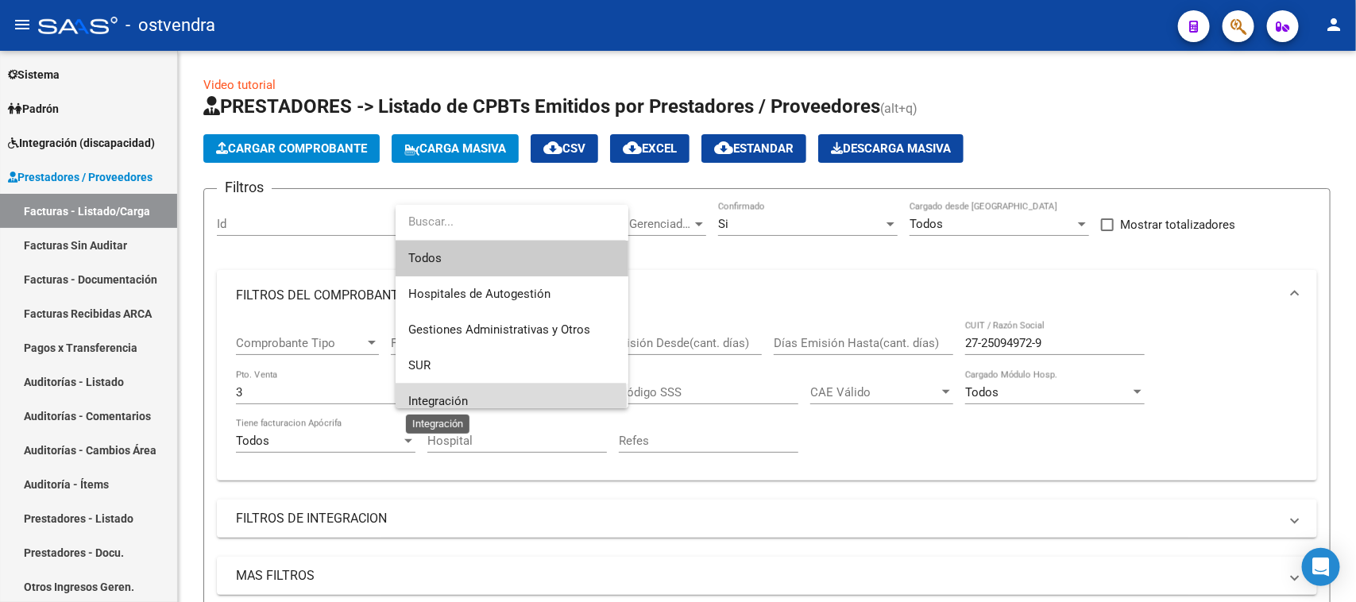
click at [427, 399] on span "Integración" at bounding box center [438, 401] width 60 height 14
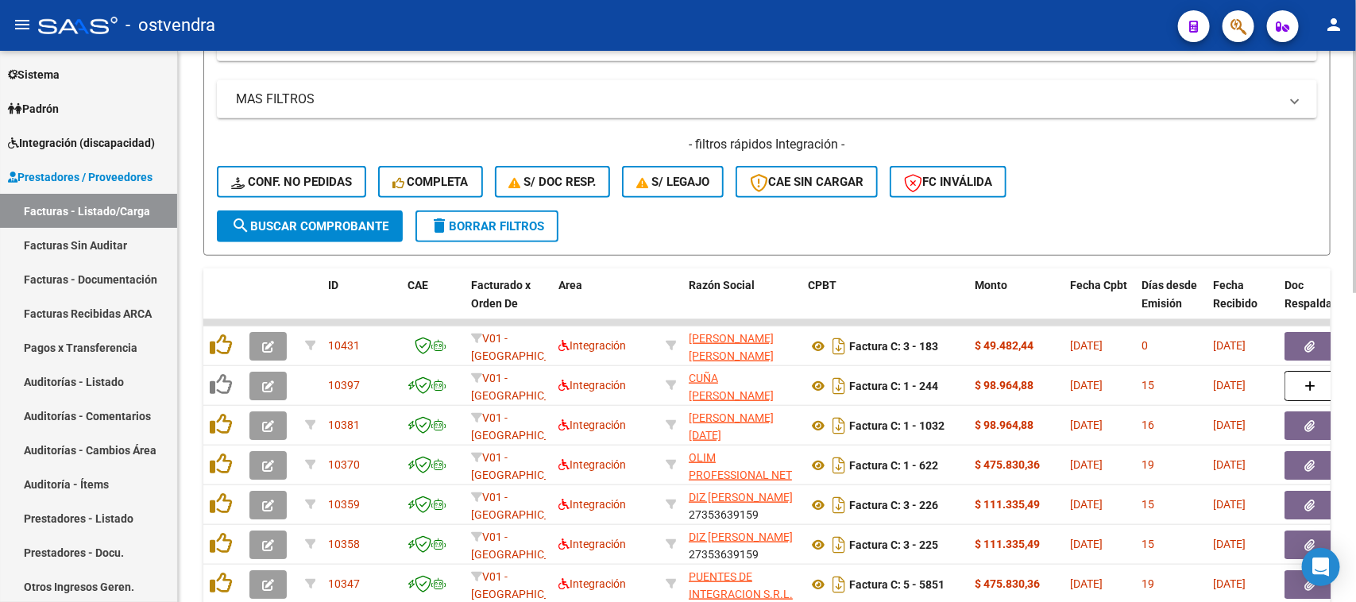
scroll to position [496, 0]
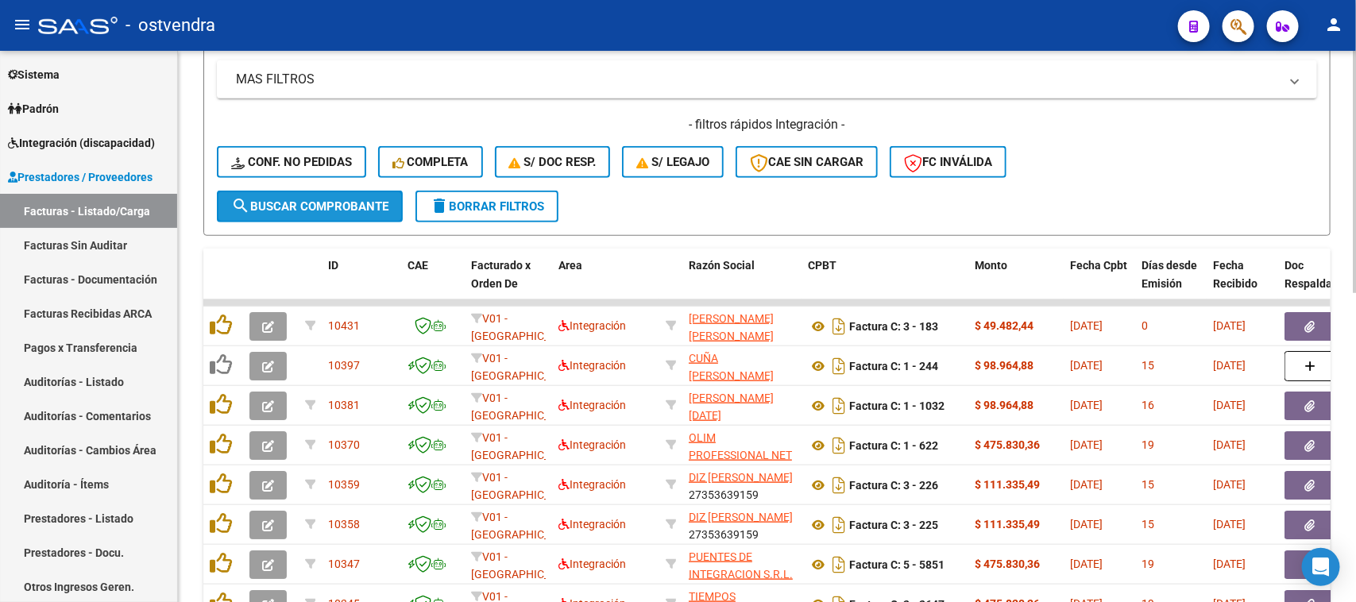
click at [302, 204] on span "search Buscar Comprobante" at bounding box center [309, 206] width 157 height 14
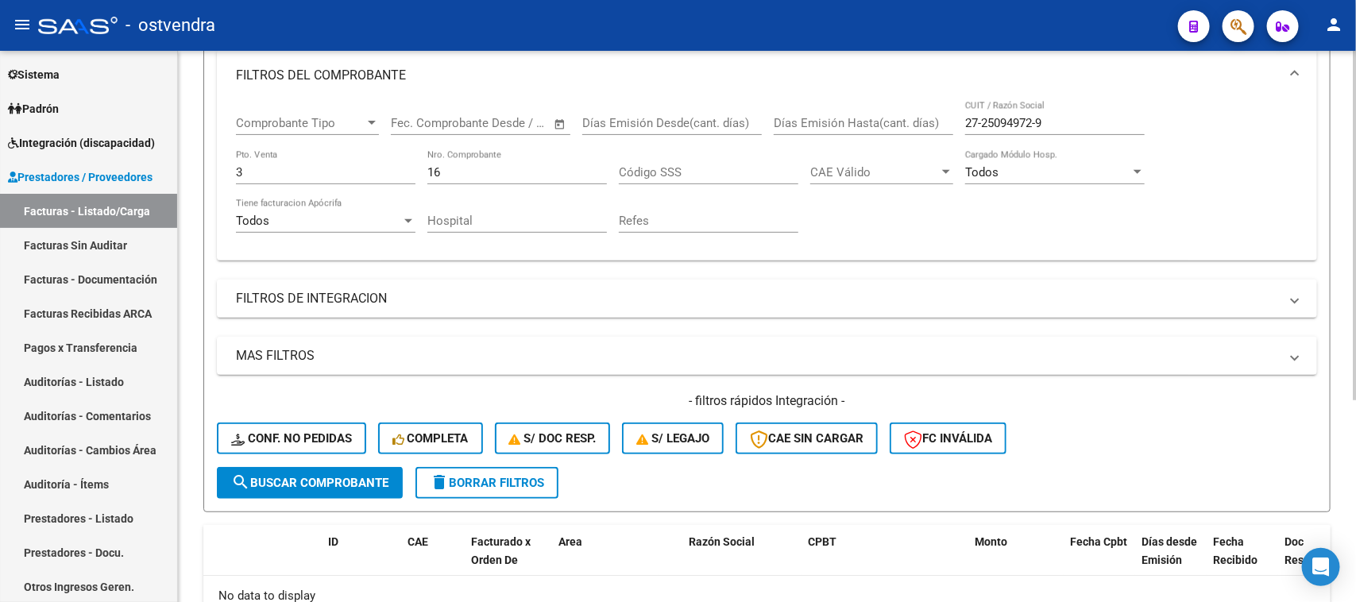
scroll to position [121, 0]
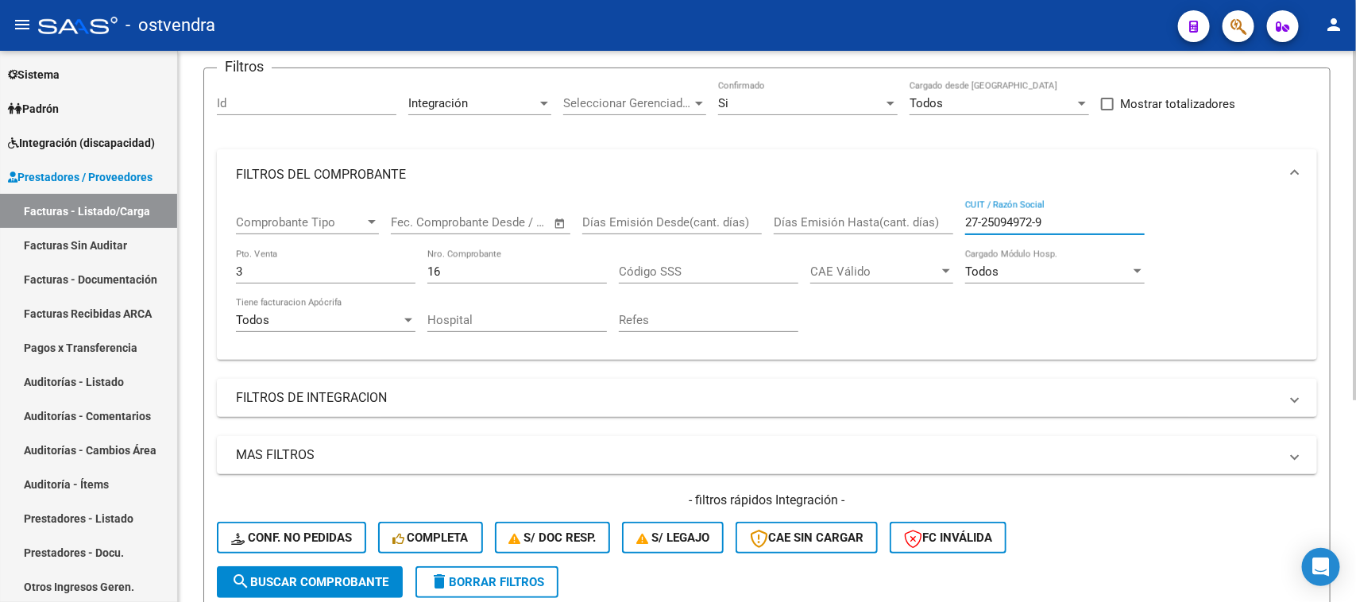
click at [978, 220] on input "27-25094972-9" at bounding box center [1054, 222] width 179 height 14
type input "27250949729"
click at [341, 575] on span "search Buscar Comprobante" at bounding box center [309, 582] width 157 height 14
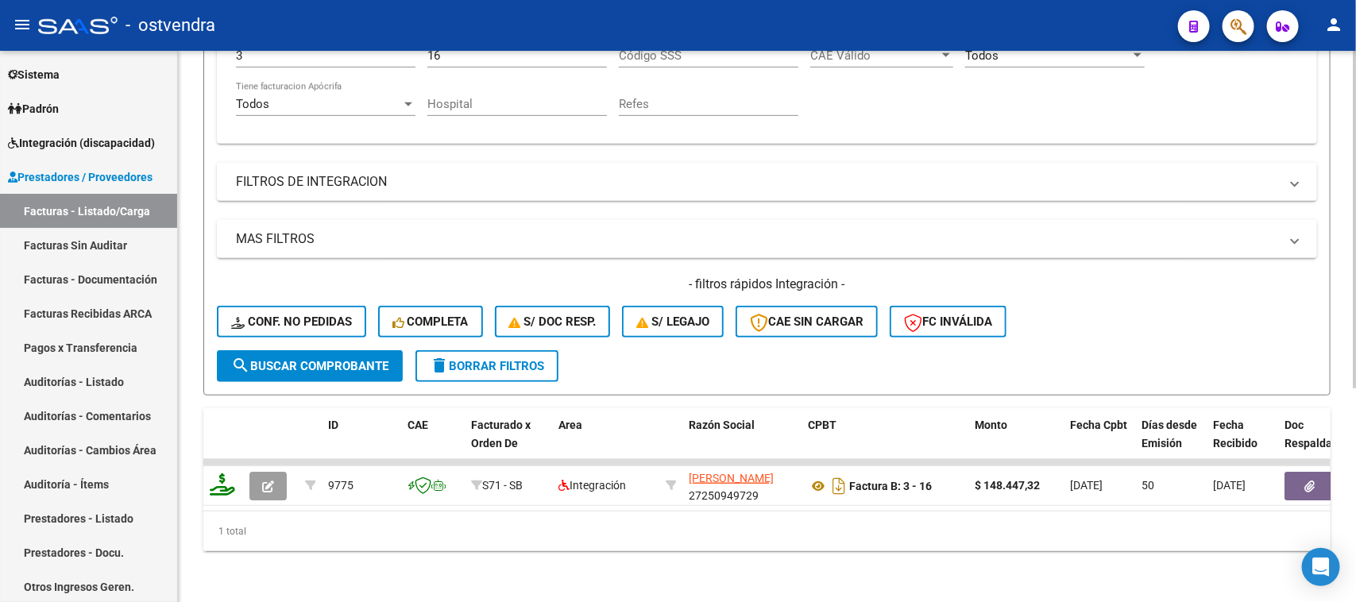
scroll to position [347, 0]
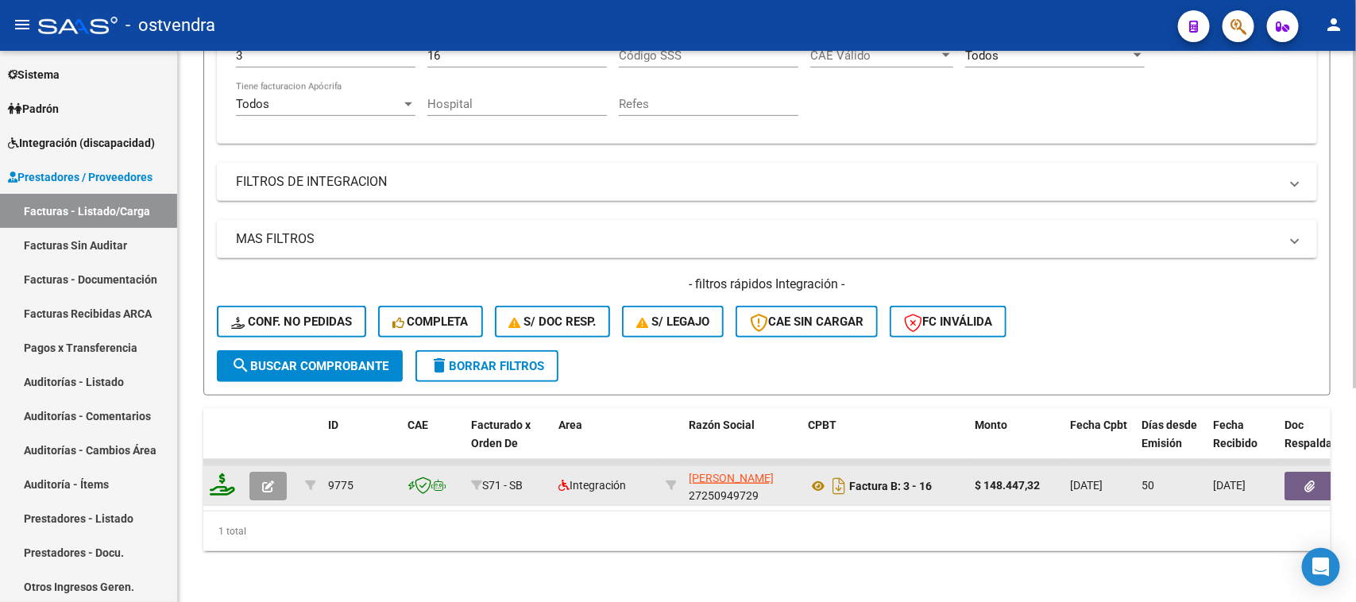
click at [1305, 480] on icon "button" at bounding box center [1310, 486] width 10 height 12
click at [1307, 480] on icon "button" at bounding box center [1310, 486] width 10 height 12
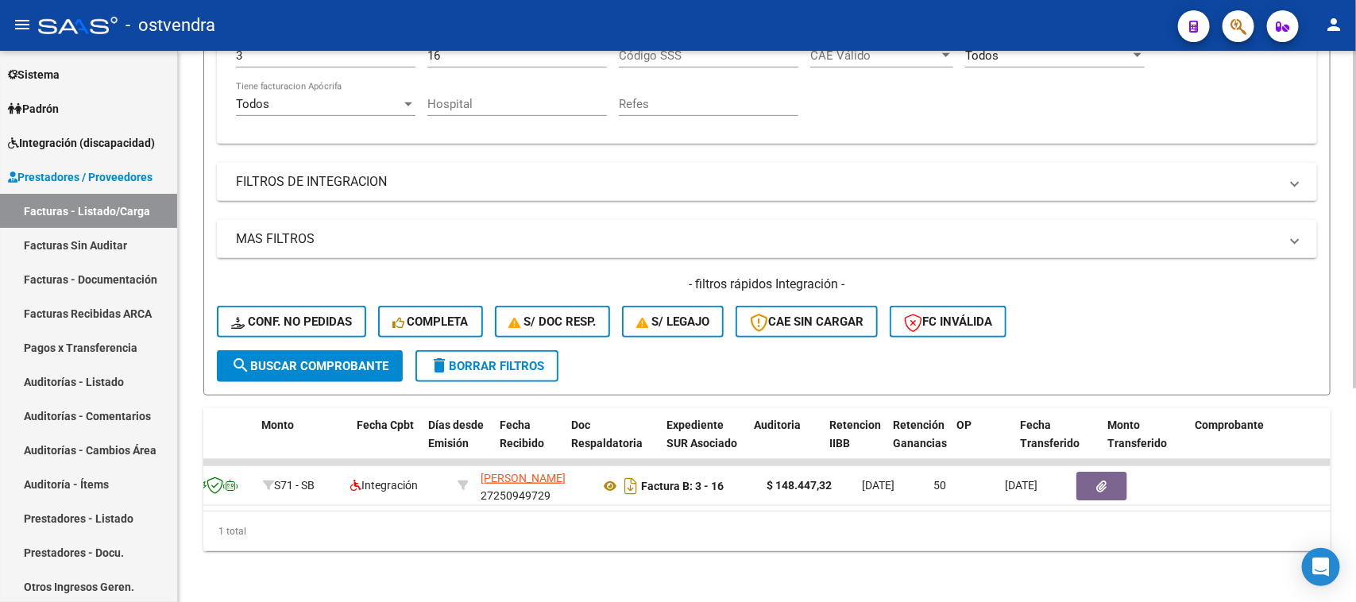
scroll to position [0, 712]
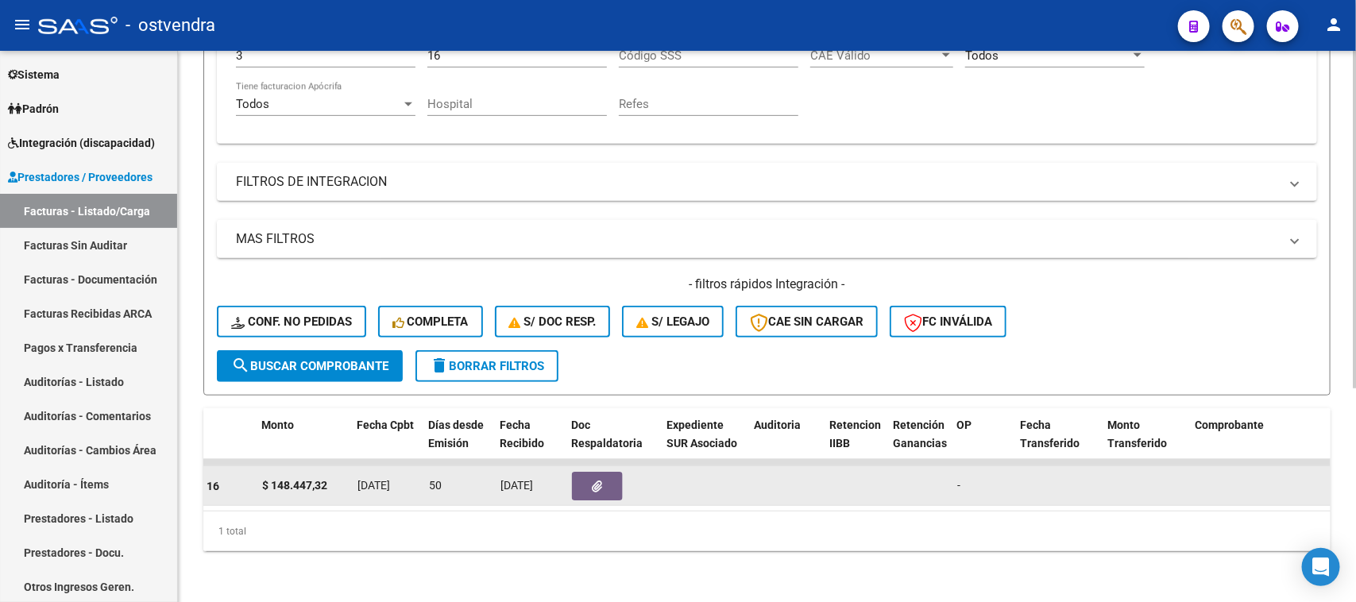
click at [609, 479] on button "button" at bounding box center [597, 486] width 51 height 29
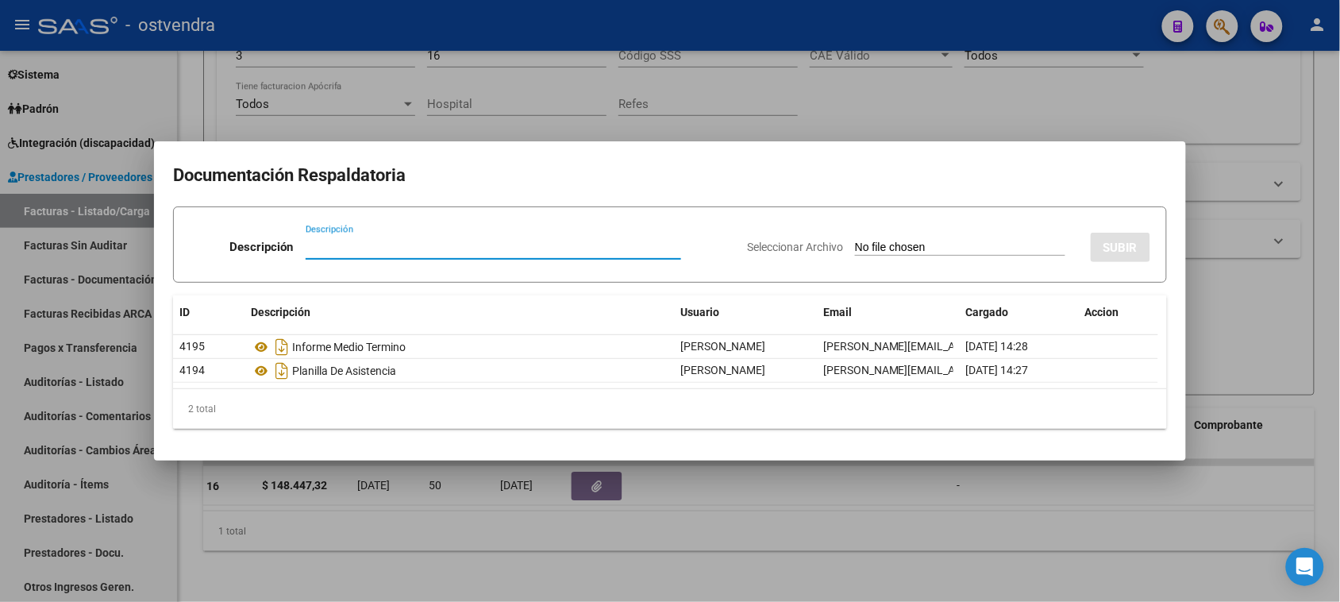
click at [338, 252] on input "Descripción" at bounding box center [494, 247] width 376 height 14
type input "SSD"
click at [884, 243] on input "Seleccionar Archivo" at bounding box center [960, 248] width 210 height 15
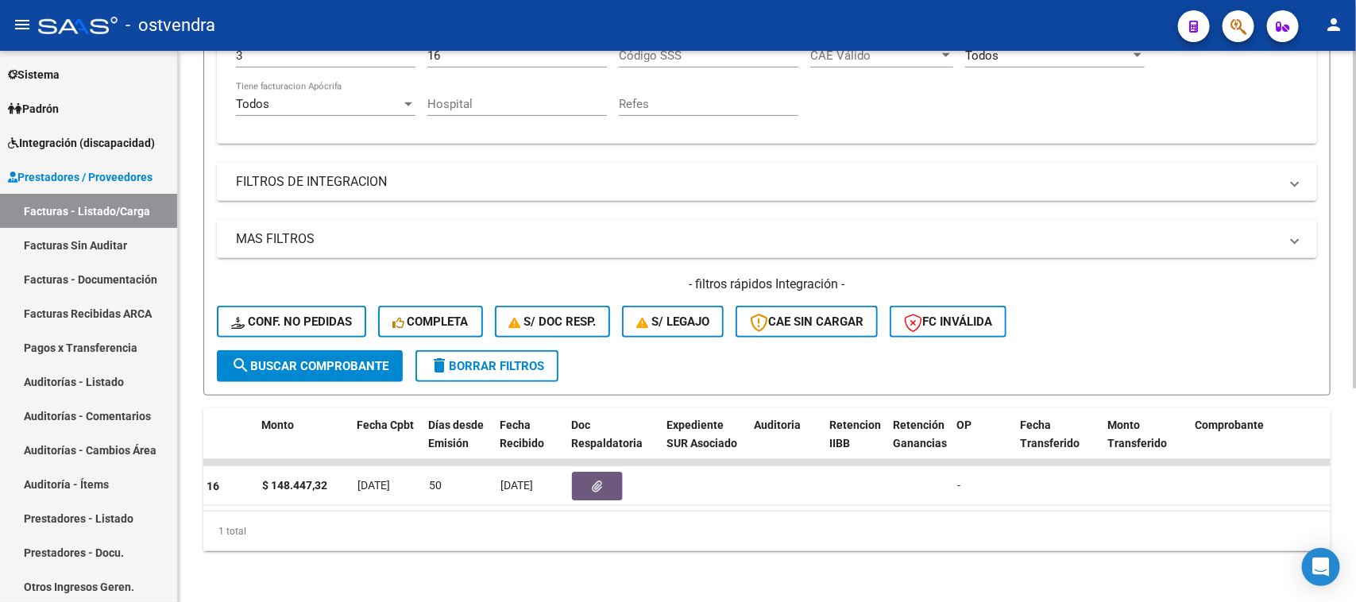
click at [657, 541] on div "1 total" at bounding box center [766, 531] width 1127 height 40
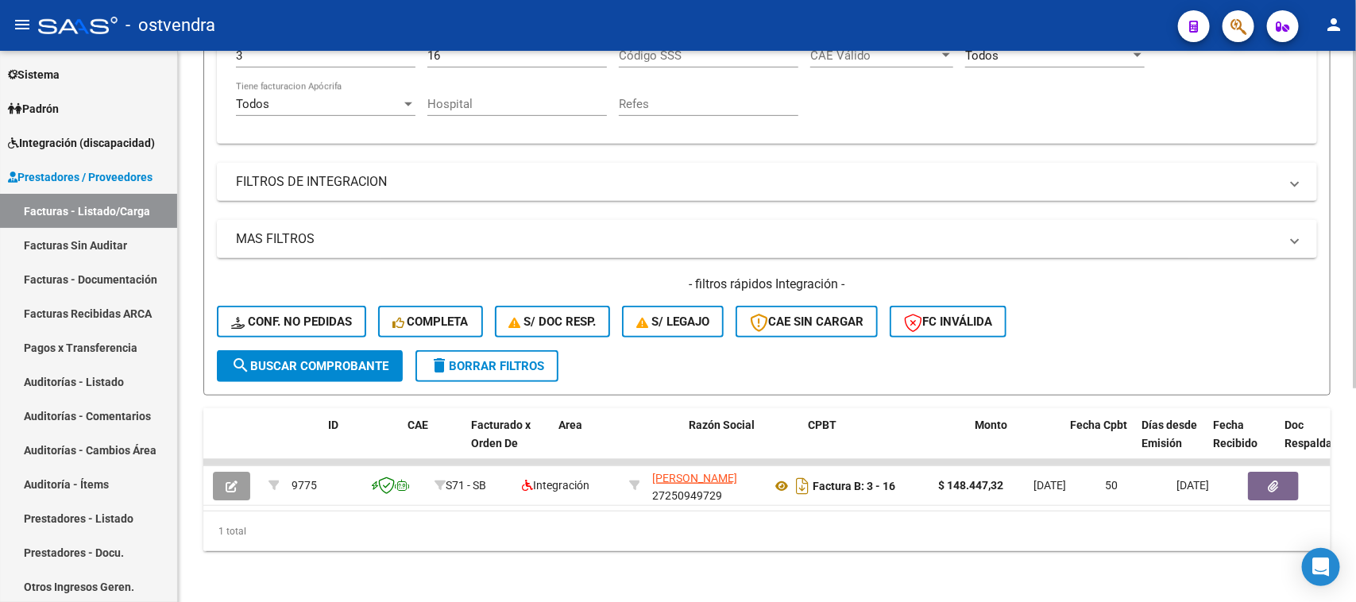
scroll to position [0, 0]
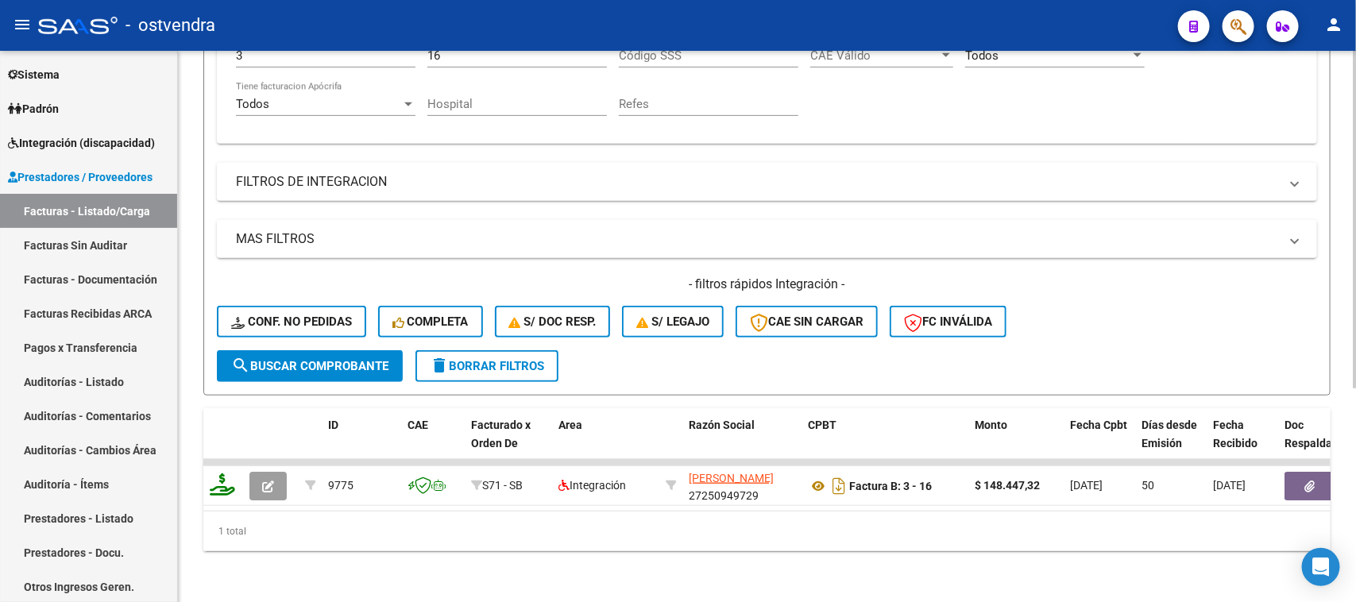
click at [351, 519] on div "1 total" at bounding box center [766, 531] width 1127 height 40
click at [133, 173] on span "Prestadores / Proveedores" at bounding box center [80, 176] width 145 height 17
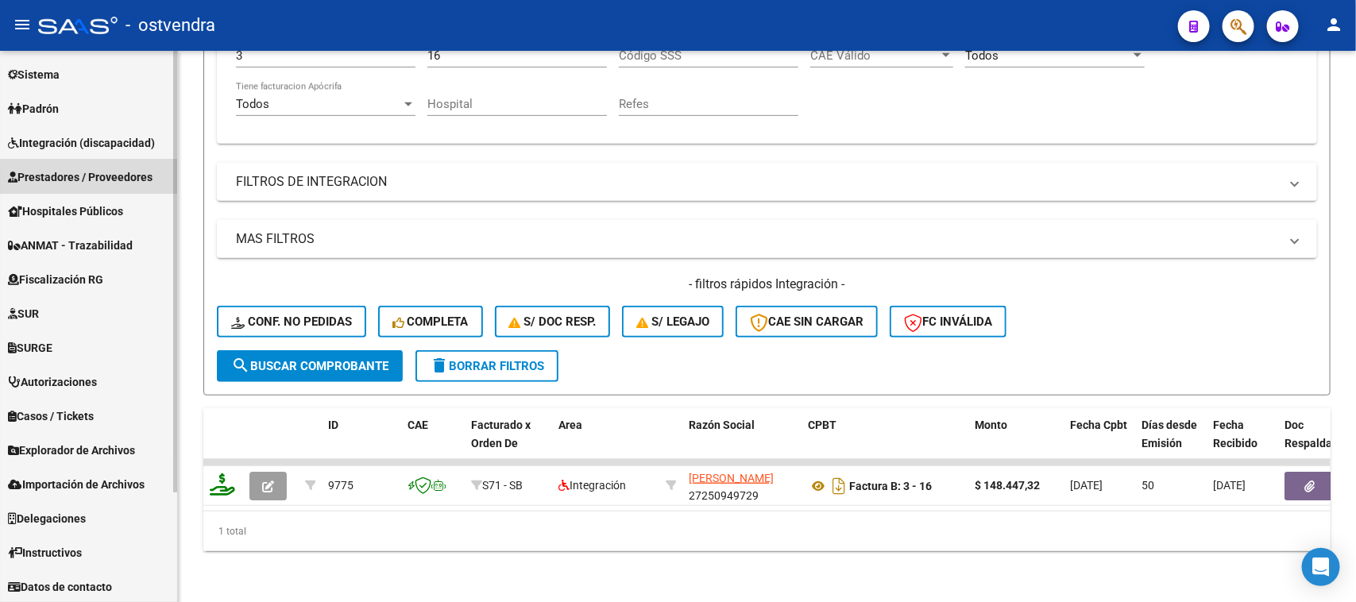
click at [133, 179] on span "Prestadores / Proveedores" at bounding box center [80, 176] width 145 height 17
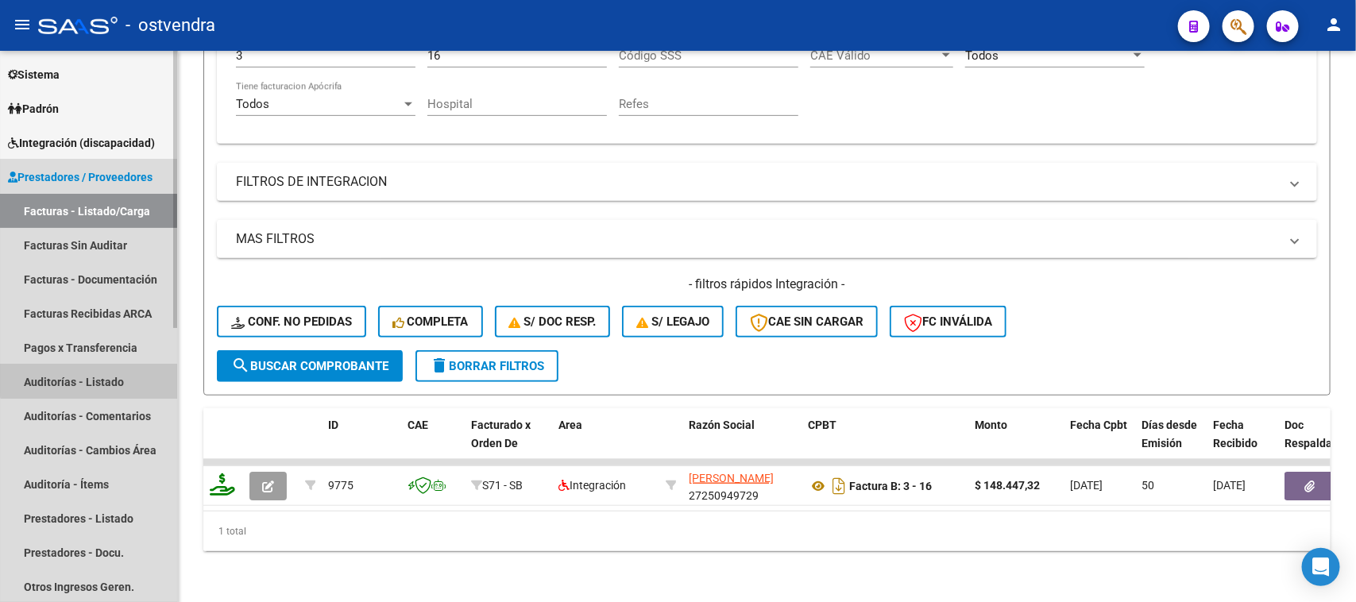
click at [123, 365] on link "Auditorías - Listado" at bounding box center [88, 381] width 177 height 34
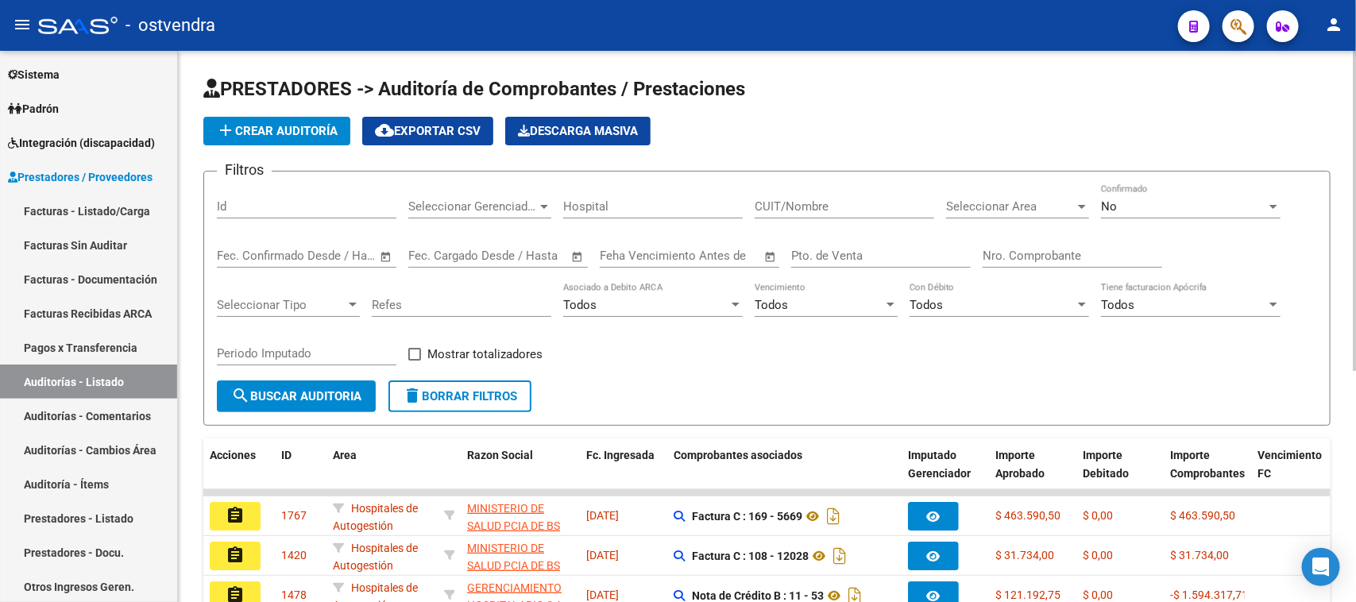
click at [1022, 250] on input "Nro. Comprobante" at bounding box center [1071, 256] width 179 height 14
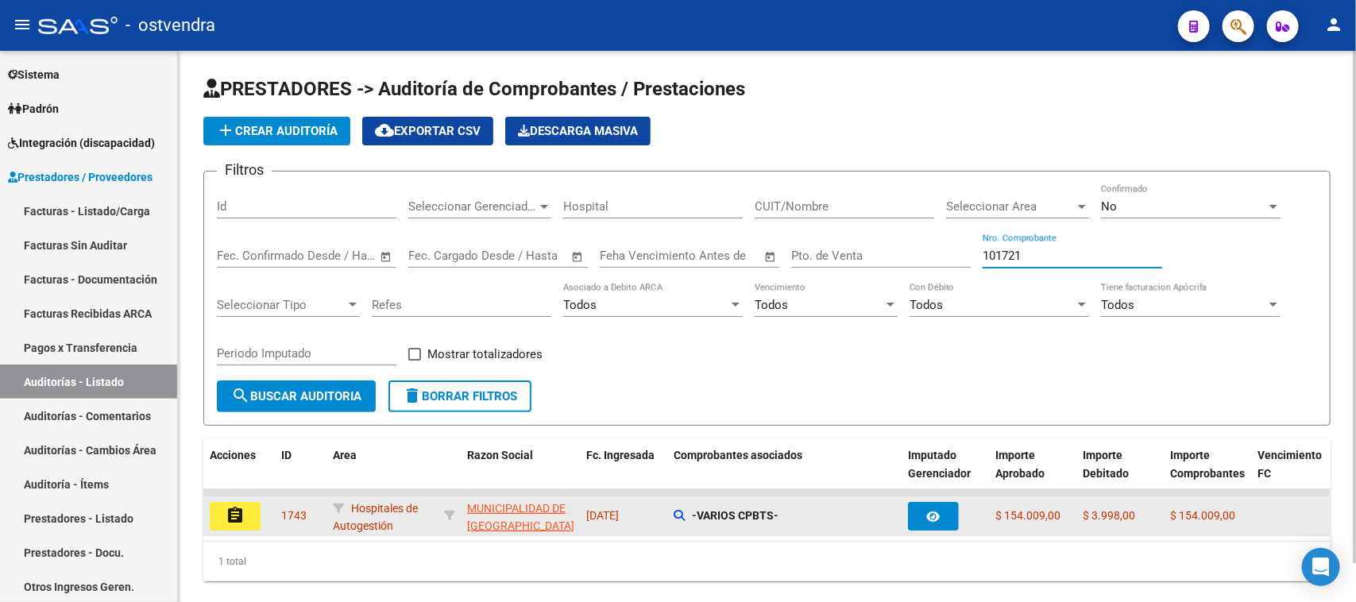
type input "101721"
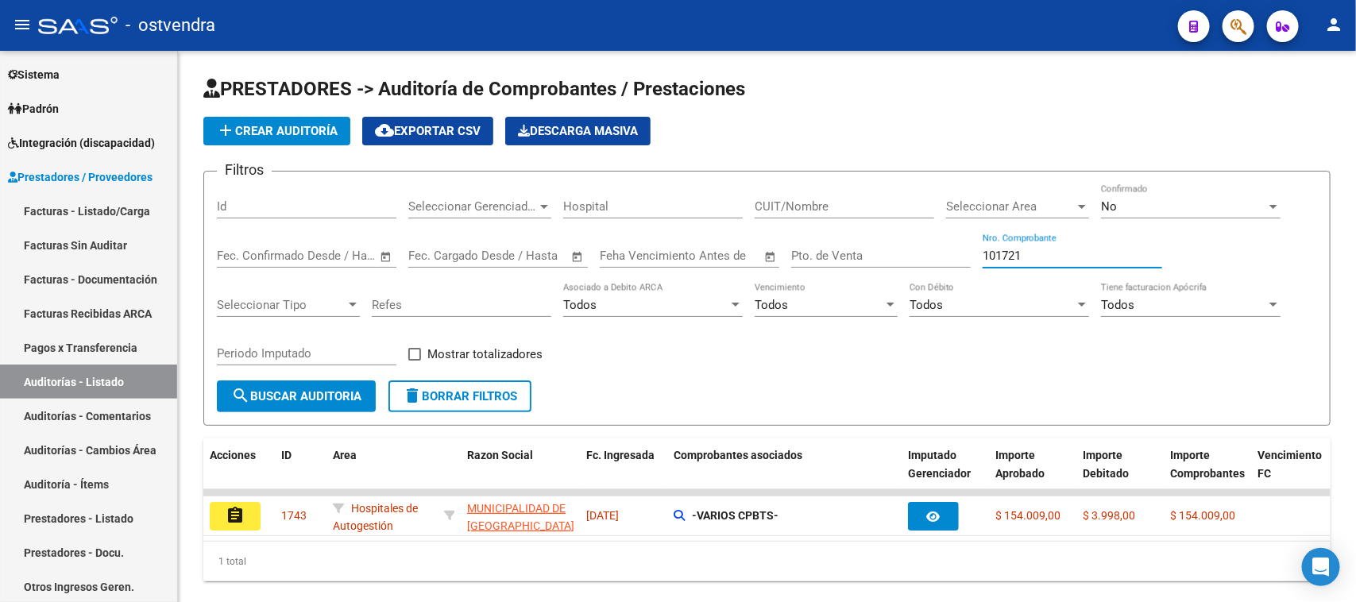
drag, startPoint x: 239, startPoint y: 509, endPoint x: 232, endPoint y: 514, distance: 8.6
click at [237, 510] on mat-icon "assignment" at bounding box center [235, 515] width 19 height 19
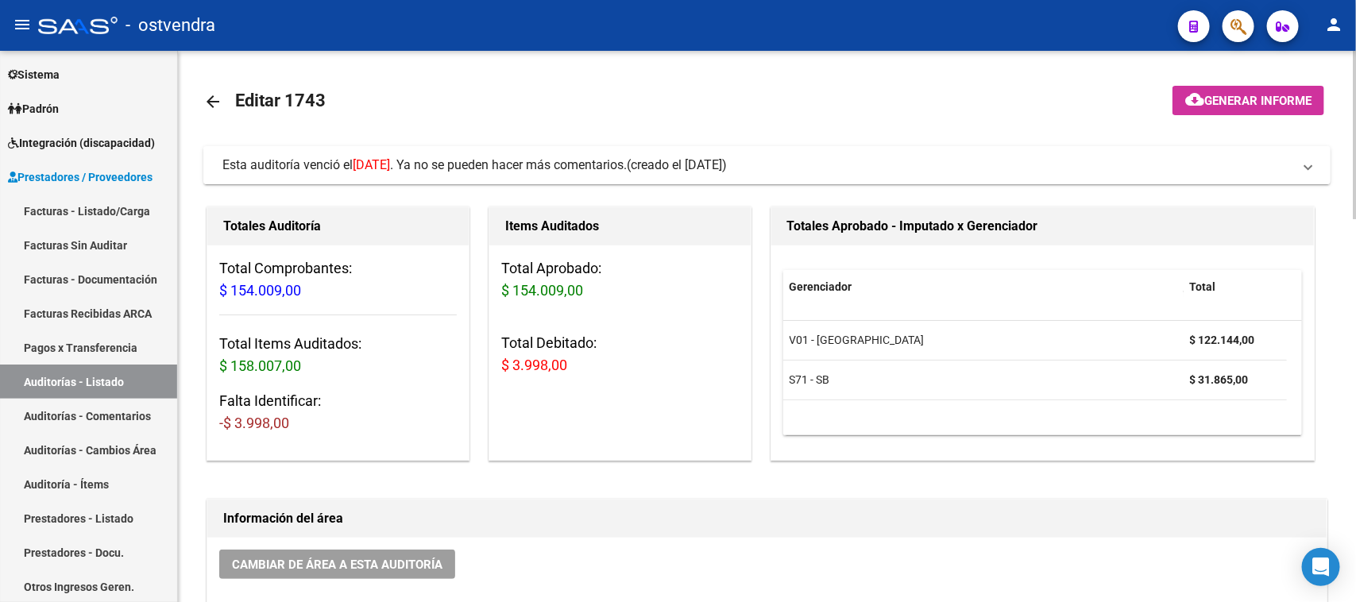
click at [627, 164] on span "Esta auditoría venció el [DATE] . Ya no se pueden hacer más comentarios." at bounding box center [424, 164] width 404 height 15
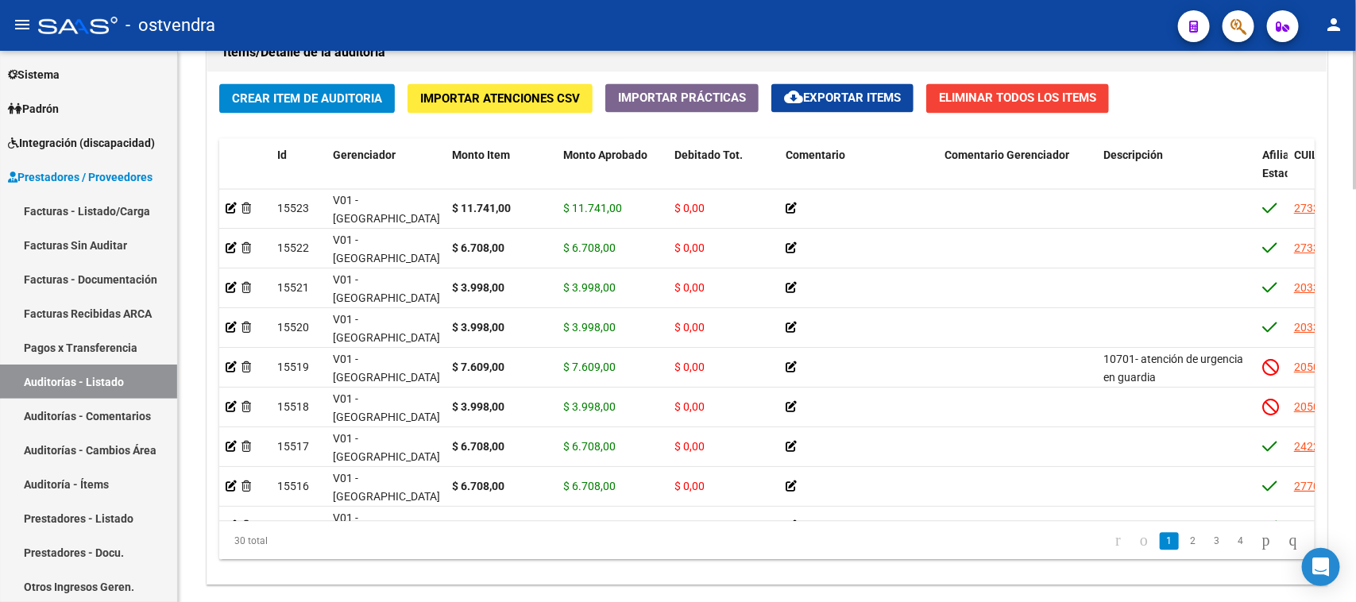
scroll to position [1588, 0]
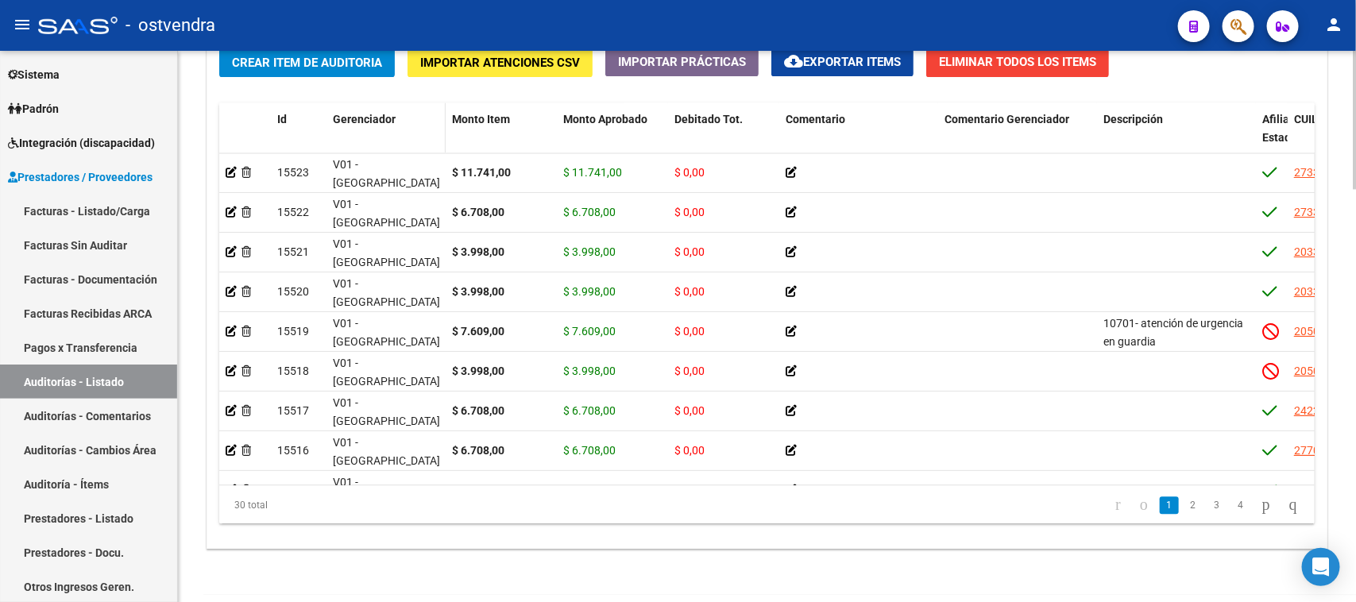
click at [379, 129] on datatable-header-cell "Gerenciador" at bounding box center [385, 137] width 119 height 70
click at [375, 118] on span "Gerenciador" at bounding box center [364, 119] width 63 height 13
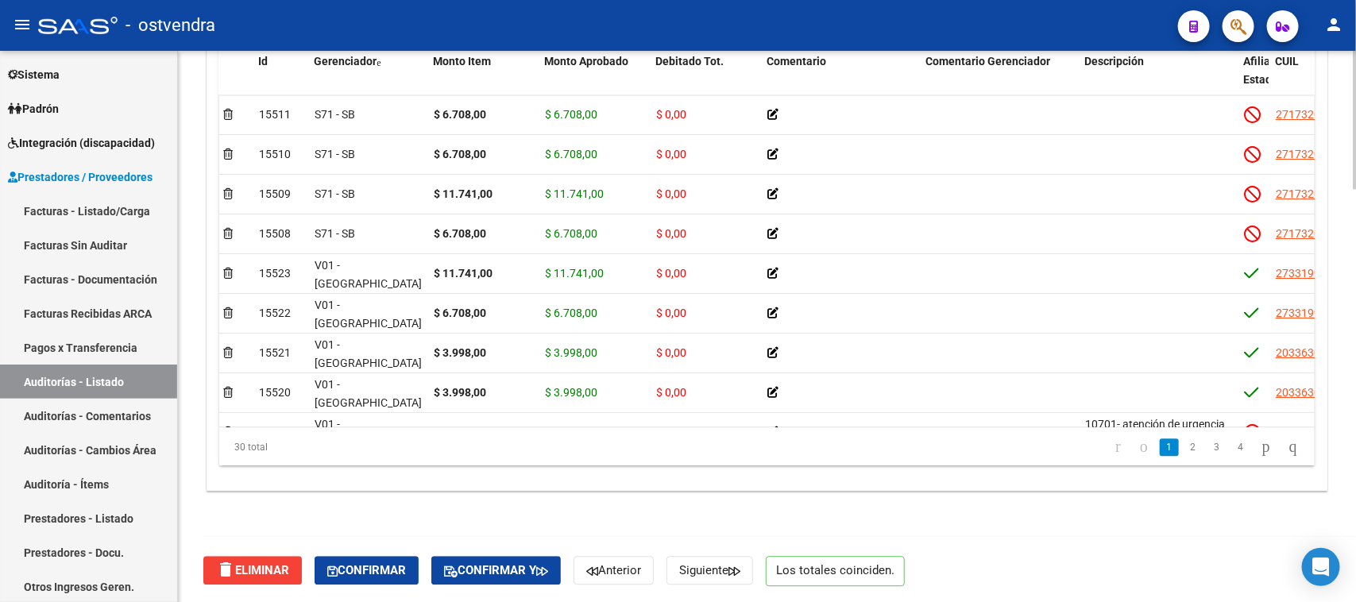
scroll to position [1249, 0]
